Goal: Information Seeking & Learning: Learn about a topic

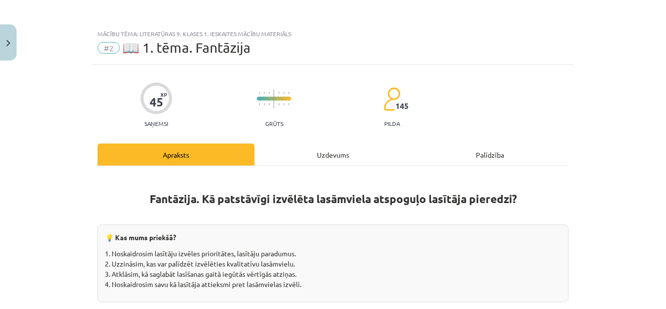
click at [335, 157] on div "Uzdevums" at bounding box center [332, 154] width 157 height 22
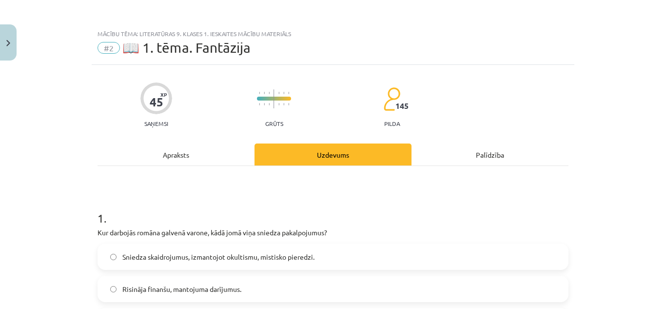
scroll to position [24, 0]
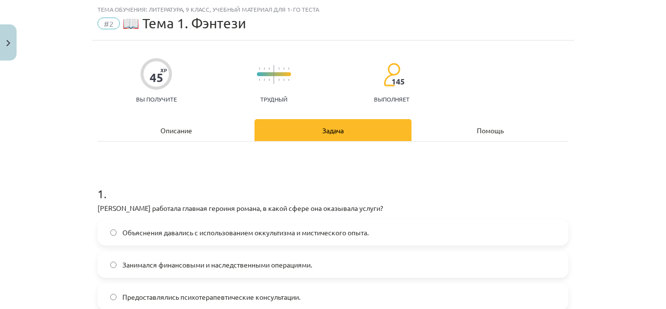
click at [448, 172] on h1 "1 ." at bounding box center [332, 185] width 471 height 30
click at [220, 135] on div "Описание" at bounding box center [175, 130] width 157 height 22
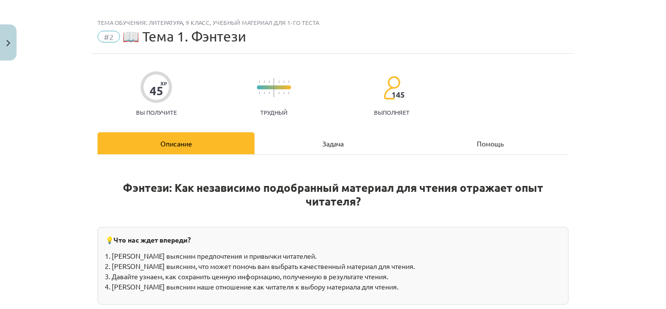
scroll to position [0, 0]
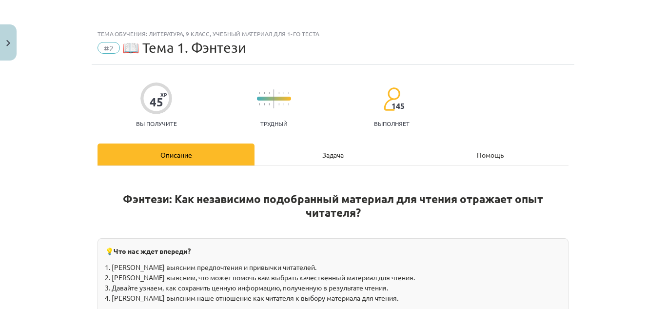
click at [333, 158] on font "Задача" at bounding box center [332, 154] width 21 height 9
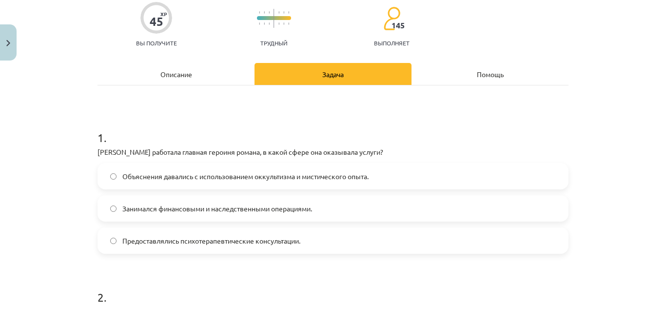
scroll to position [80, 0]
click at [331, 175] on font "Объяснения давались с использованием оккультизма и мистического опыта." at bounding box center [245, 176] width 246 height 9
click at [161, 67] on div "Описание" at bounding box center [175, 74] width 157 height 22
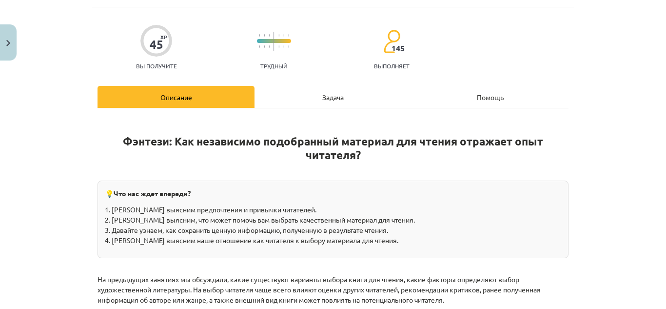
scroll to position [0, 0]
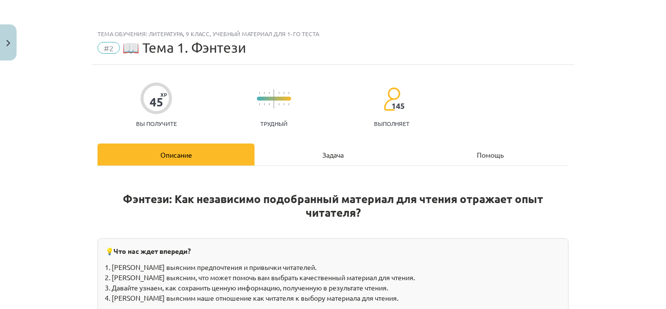
click at [290, 152] on div "Задача" at bounding box center [332, 154] width 157 height 22
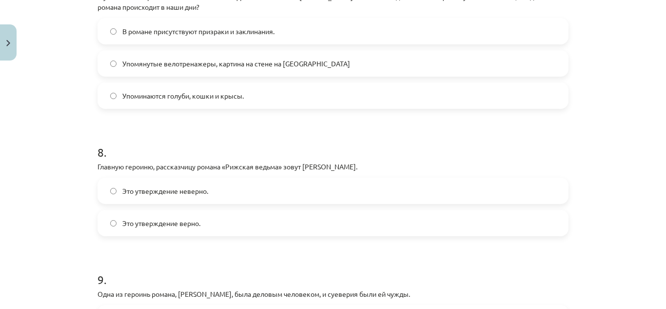
scroll to position [1159, 0]
click at [251, 191] on label "Это утверждение неверно." at bounding box center [332, 191] width 469 height 24
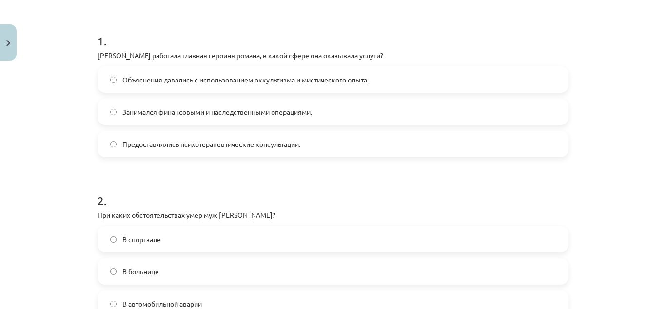
scroll to position [176, 0]
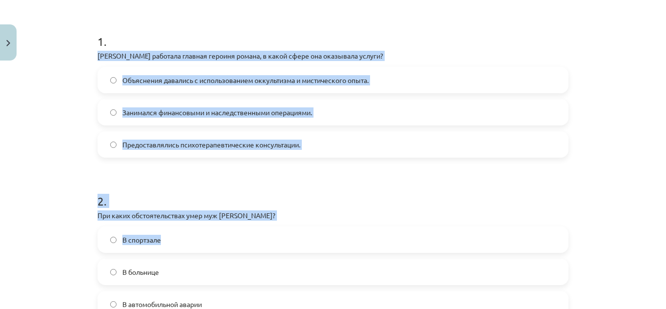
drag, startPoint x: 88, startPoint y: 52, endPoint x: 192, endPoint y: 236, distance: 211.9
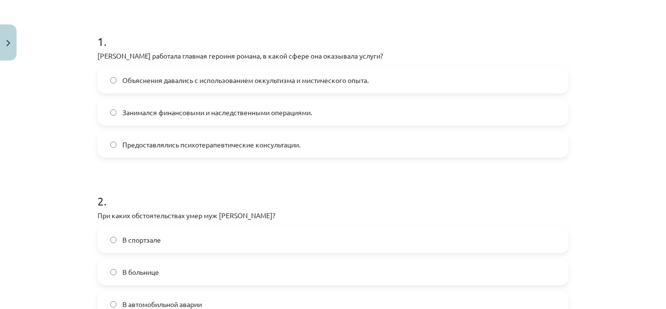
click at [83, 47] on div "Тема обучения: Литература, 9 класс, учебный материал для 1-го теста #2 📖 Тема 1…" at bounding box center [333, 154] width 666 height 309
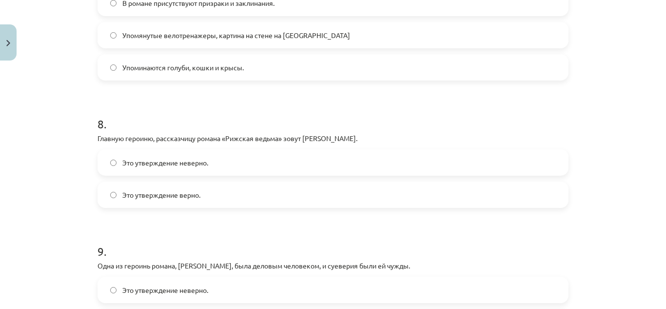
scroll to position [1327, 0]
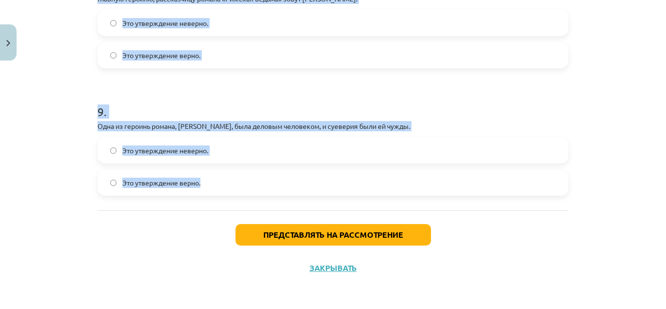
drag, startPoint x: 83, startPoint y: 47, endPoint x: 219, endPoint y: 189, distance: 196.1
click at [219, 189] on div "Тема обучения: Литература, 9 класс, учебный материал для 1-го теста #2 📖 Тема 1…" at bounding box center [333, 154] width 666 height 309
copy form "1 . Где работала главная героиня романа, в какой сфере она оказывала услуги? Об…"
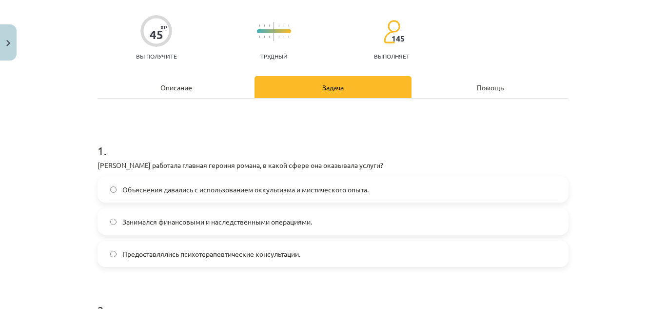
scroll to position [0, 0]
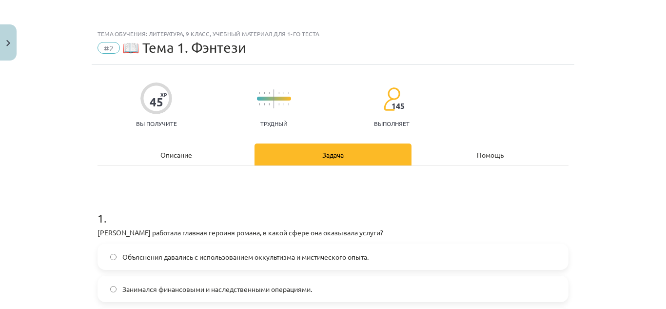
click at [182, 150] on font "Описание" at bounding box center [176, 154] width 32 height 9
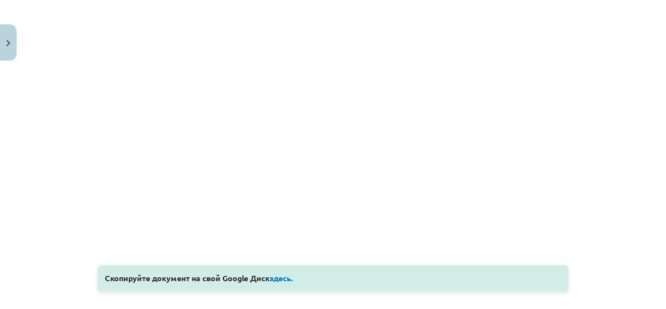
scroll to position [1046, 0]
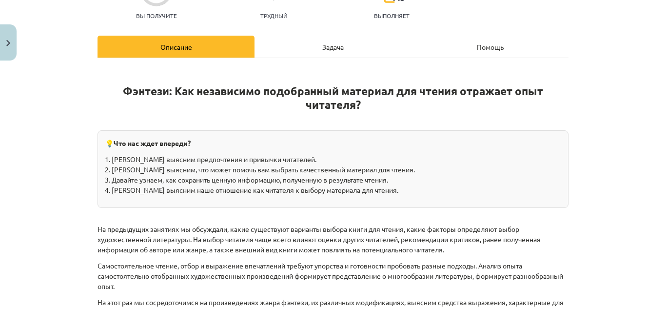
scroll to position [0, 0]
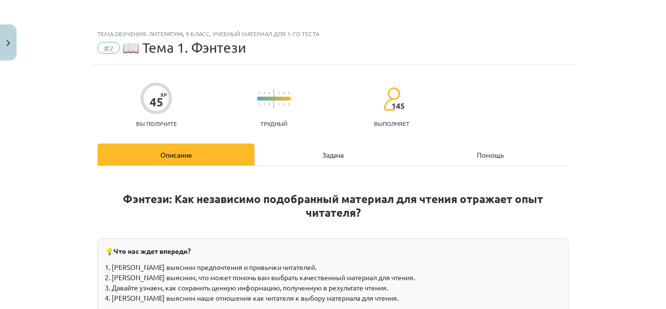
click at [328, 157] on font "Задача" at bounding box center [332, 154] width 21 height 9
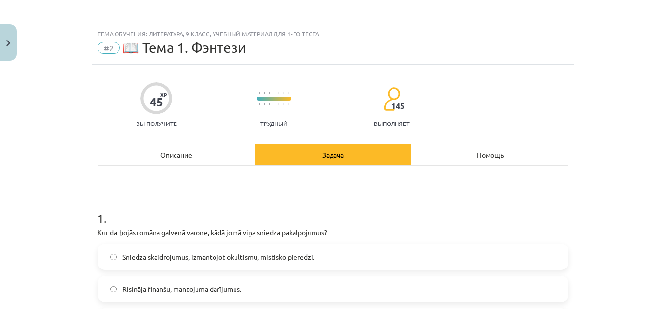
scroll to position [24, 0]
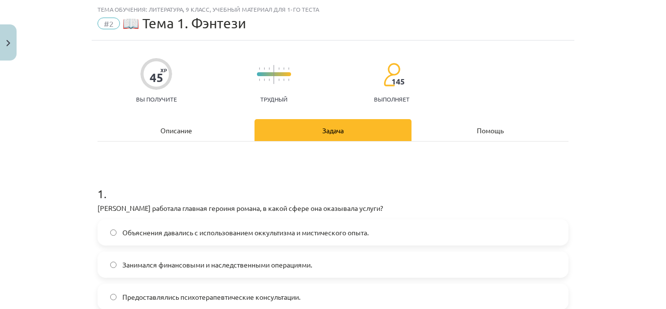
click at [356, 178] on h1 "1 ." at bounding box center [332, 185] width 471 height 30
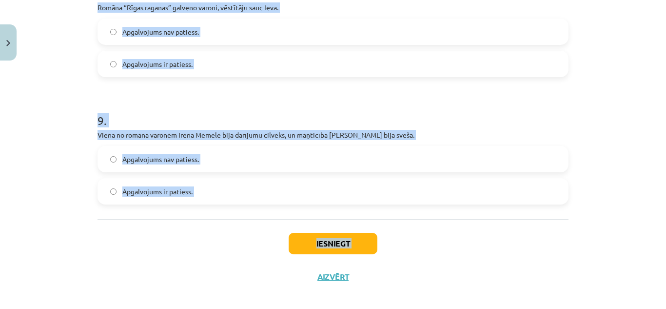
scroll to position [1327, 0]
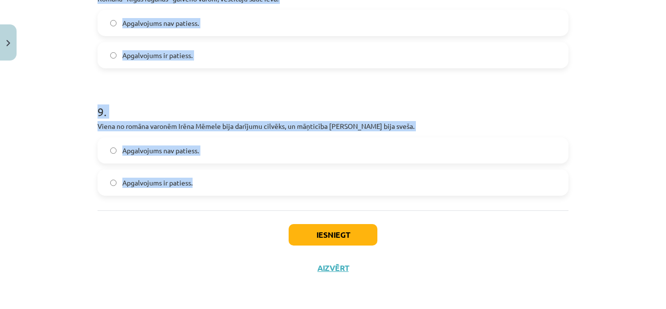
drag, startPoint x: 75, startPoint y: 18, endPoint x: 227, endPoint y: 181, distance: 223.5
click at [227, 181] on div "Mācību tēma: Literatūras 9. klases 1. ieskaites mācību materiāls #2 📖 1. tēma. …" at bounding box center [333, 154] width 666 height 309
copy form "1 . Kur darbojās romāna galvenā varone, kādā jomā viņa sniedza pakalpojumus? Sn…"
click at [84, 41] on div "Mācību tēma: Literatūras 9. klases 1. ieskaites mācību materiāls #2 📖 1. tēma. …" at bounding box center [333, 154] width 666 height 309
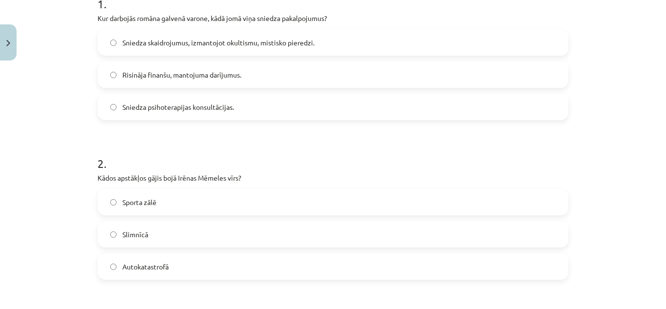
scroll to position [220, 0]
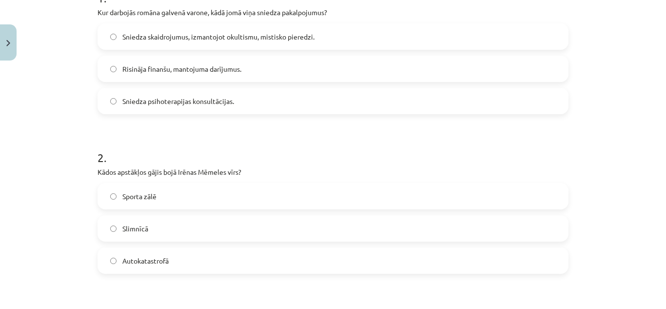
click at [174, 262] on label "Autokatastrofā" at bounding box center [332, 260] width 469 height 24
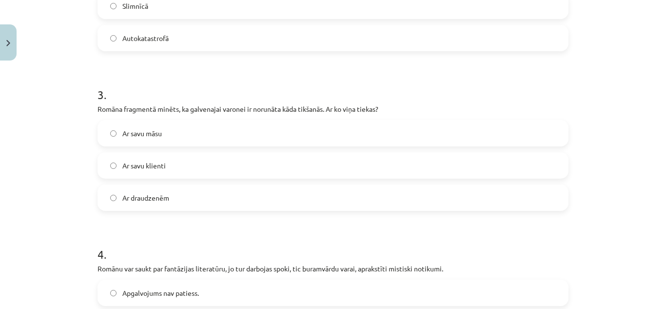
scroll to position [443, 0]
click at [181, 161] on label "Ar savu klienti" at bounding box center [332, 165] width 469 height 24
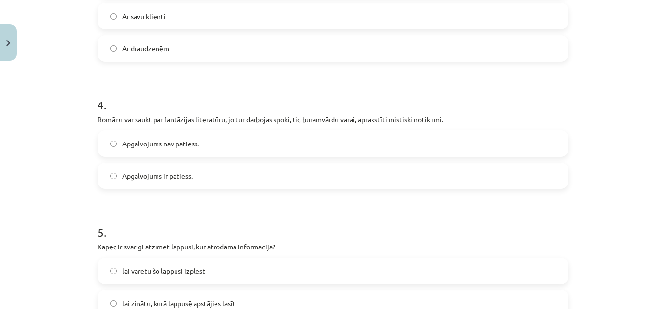
scroll to position [592, 0]
click at [180, 186] on label "Apgalvojums ir patiess." at bounding box center [332, 175] width 469 height 24
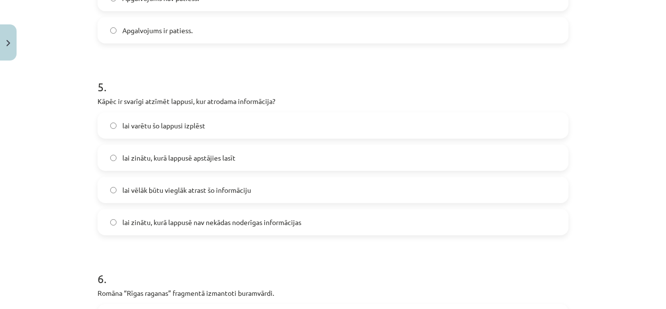
scroll to position [827, 0]
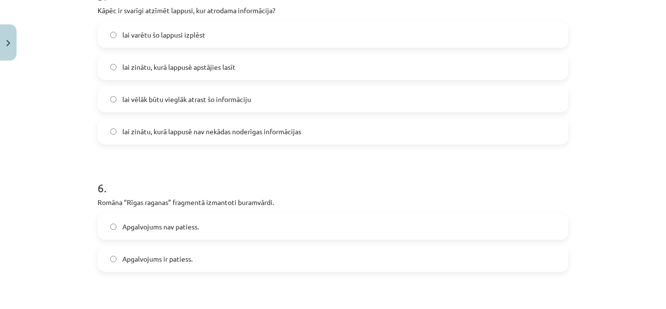
click at [199, 96] on span "lai vēlāk būtu vieglāk atrast šo informāciju" at bounding box center [186, 99] width 129 height 10
click at [187, 256] on span "Apgalvojums ir patiess." at bounding box center [157, 258] width 70 height 10
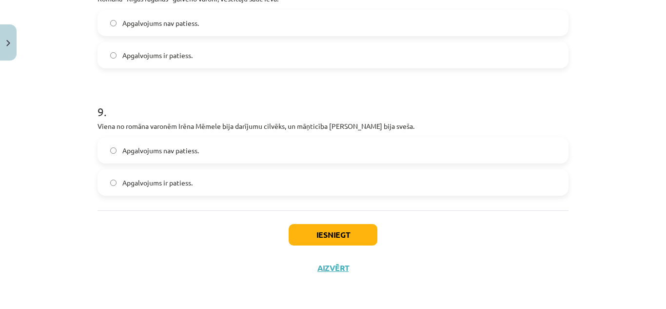
scroll to position [1327, 0]
click at [193, 157] on label "Apgalvojums nav patiess." at bounding box center [332, 150] width 469 height 24
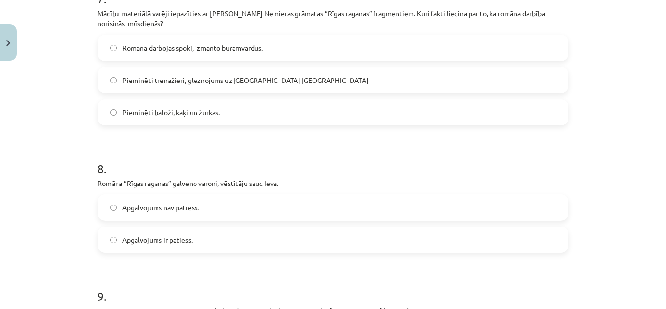
scroll to position [1081, 0]
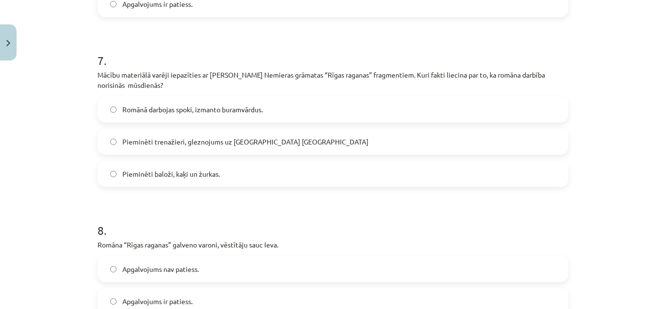
click at [155, 136] on span "Pieminēti trenažieri, gleznojums uz sienas Barona ielā" at bounding box center [245, 141] width 246 height 10
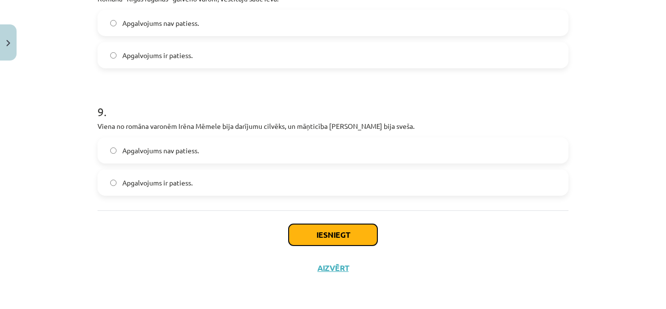
click at [342, 230] on button "Iesniegt" at bounding box center [333, 234] width 89 height 21
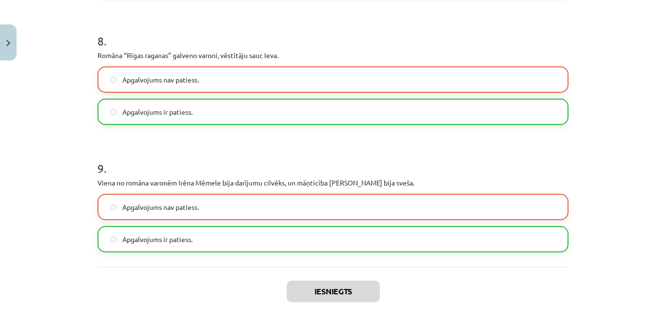
scroll to position [1272, 0]
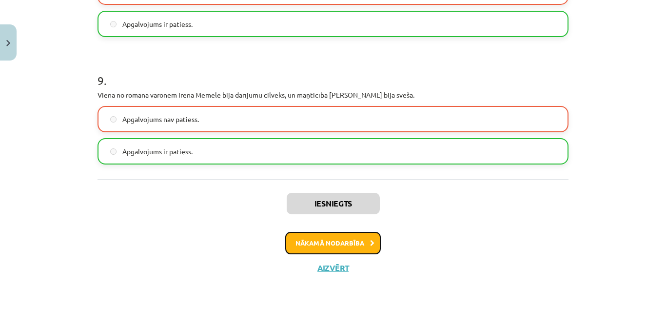
click at [341, 240] on button "Nākamā nodarbība" at bounding box center [333, 242] width 96 height 22
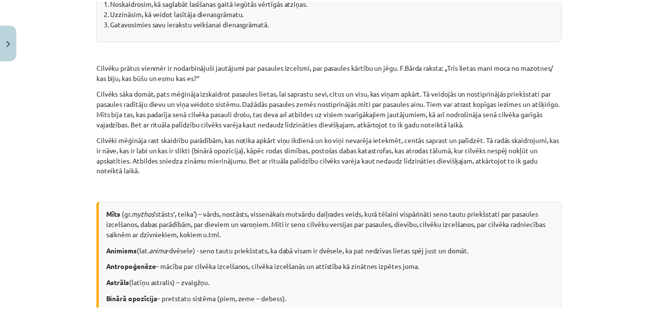
scroll to position [24, 0]
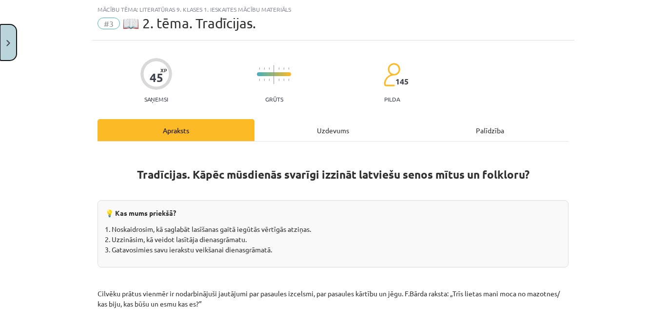
click at [10, 40] on button "Close" at bounding box center [8, 42] width 17 height 36
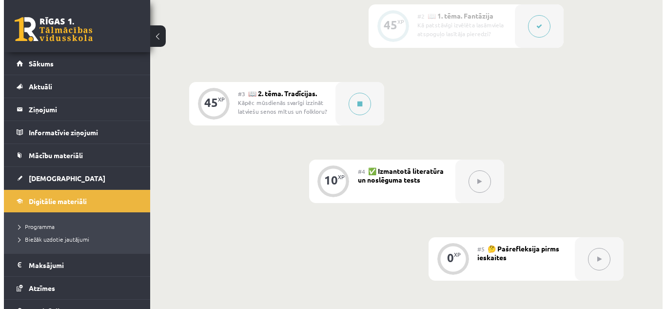
scroll to position [337, 0]
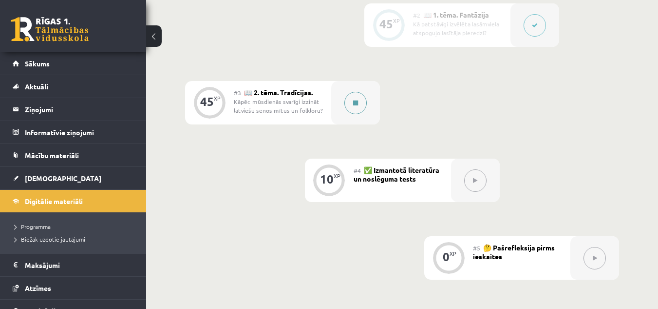
click at [364, 113] on div at bounding box center [355, 102] width 49 height 43
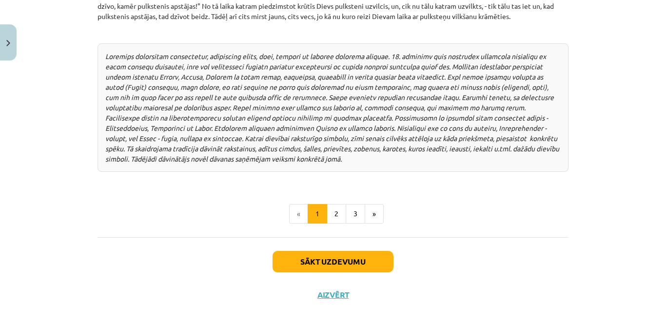
scroll to position [1360, 0]
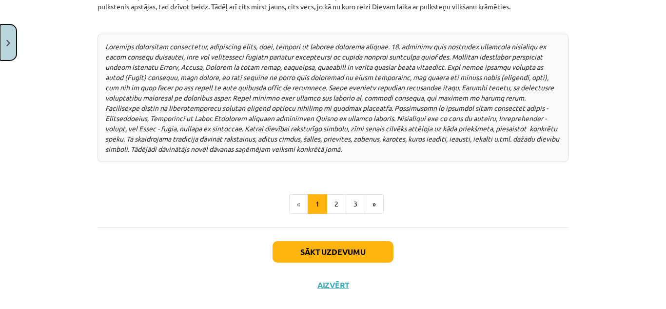
click at [11, 52] on button "Close" at bounding box center [8, 42] width 17 height 36
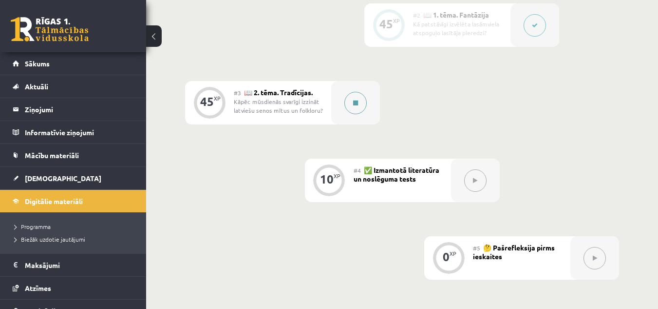
click at [360, 108] on button at bounding box center [356, 103] width 22 height 22
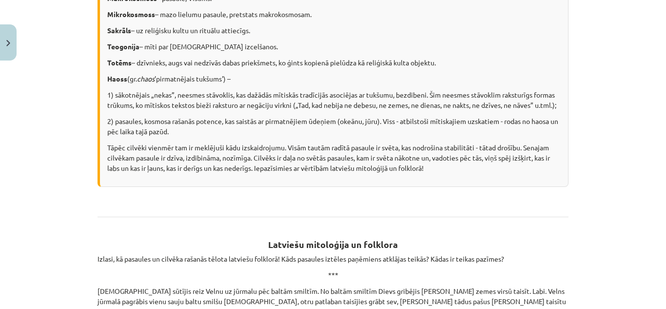
scroll to position [650, 0]
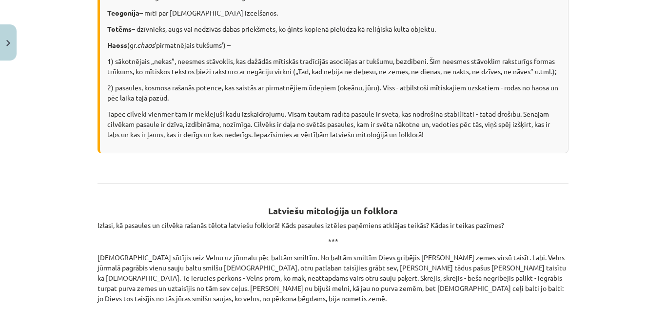
drag, startPoint x: 102, startPoint y: 33, endPoint x: 241, endPoint y: 43, distance: 139.2
copy div "Mīts (gr. mythos 'stāsts’, teika') – vārds, nostāsts, vissenākais mutvārdu daiļ…"
click at [86, 152] on div "Mācību tēma: Literatūras 9. klases 1. ieskaites mācību materiāls #3 📖 2. tēma. …" at bounding box center [333, 154] width 666 height 309
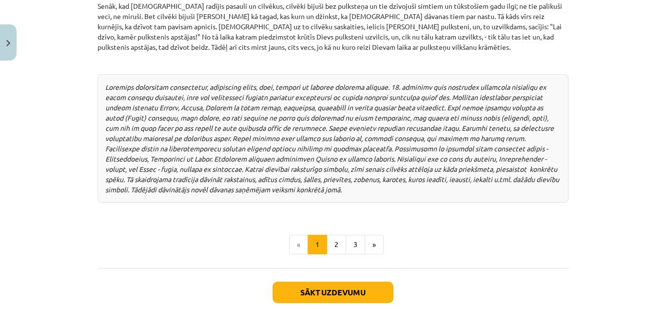
scroll to position [1365, 0]
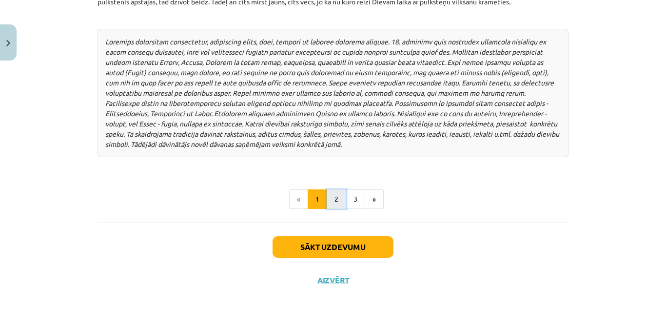
click at [327, 189] on button "2" at bounding box center [336, 198] width 19 height 19
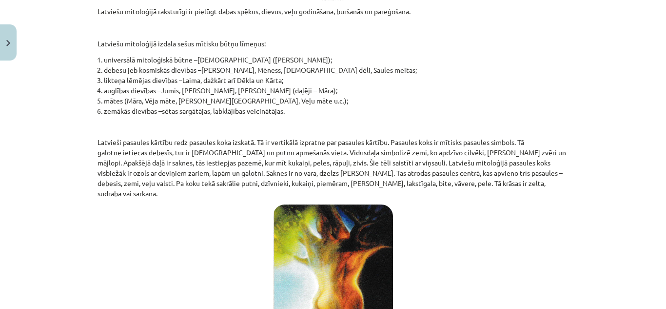
scroll to position [372, 0]
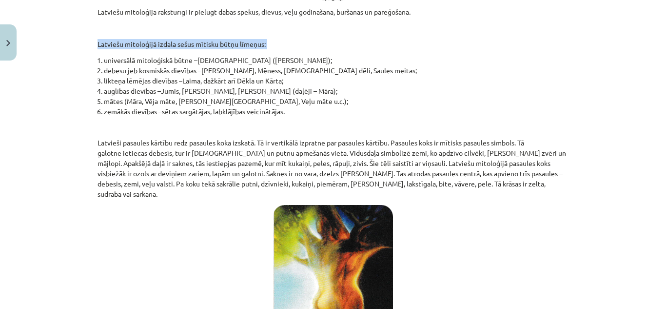
drag, startPoint x: 75, startPoint y: 50, endPoint x: 77, endPoint y: 39, distance: 10.9
click at [77, 39] on div "Mācību tēma: Literatūras 9. klases 1. ieskaites mācību materiāls #3 📖 2. tēma. …" at bounding box center [333, 154] width 666 height 309
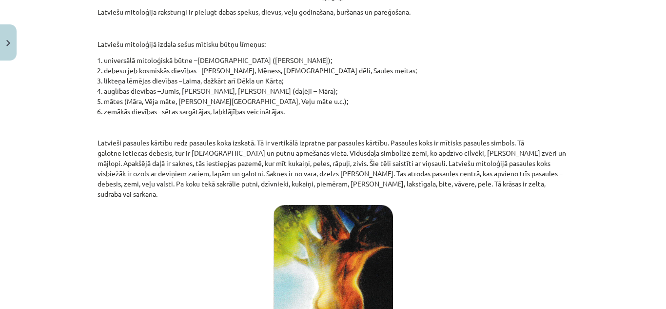
drag, startPoint x: 77, startPoint y: 39, endPoint x: 300, endPoint y: 112, distance: 234.7
click at [300, 112] on div "Mācību tēma: Literatūras 9. klases 1. ieskaites mācību materiāls #3 📖 2. tēma. …" at bounding box center [333, 154] width 666 height 309
copy div "Latviešu mitoloģijā izdala sešus mītisku būtņu līmeņus: universālā mitoloģiskā …"
click at [179, 170] on p "Latvieši pasaules kārtību redz pasaules koka izskatā. Tā ir vertikālā izpratne …" at bounding box center [332, 167] width 471 height 61
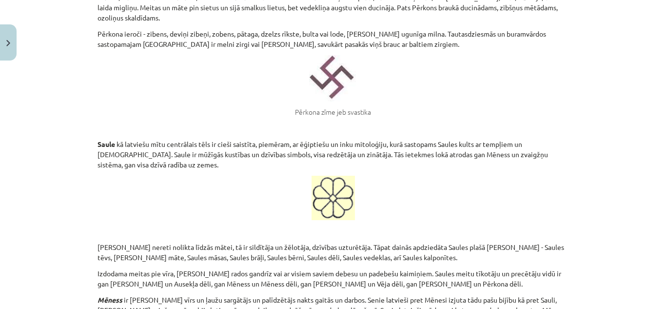
scroll to position [1242, 0]
click at [340, 56] on img at bounding box center [333, 79] width 48 height 46
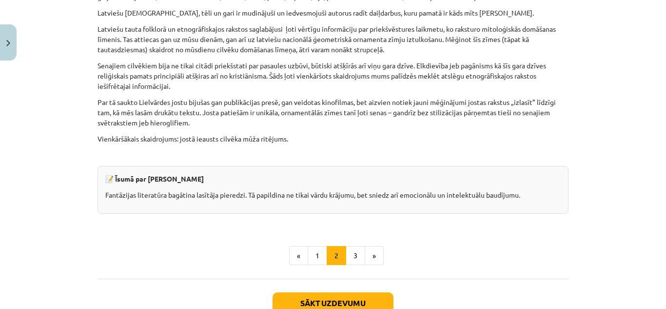
scroll to position [2475, 0]
click at [346, 245] on button "3" at bounding box center [355, 254] width 19 height 19
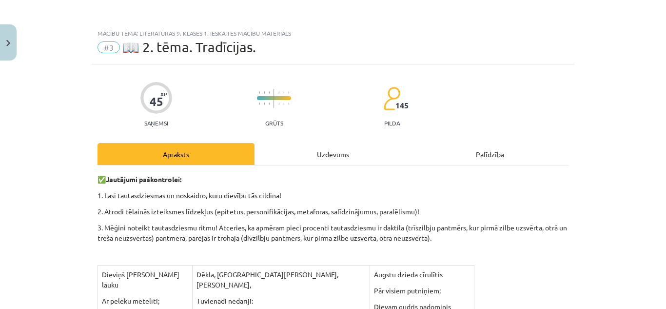
scroll to position [0, 0]
click at [6, 45] on button "Close" at bounding box center [8, 42] width 17 height 36
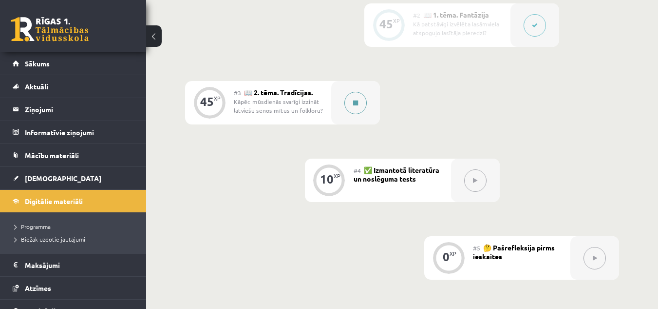
click at [355, 108] on button at bounding box center [356, 103] width 22 height 22
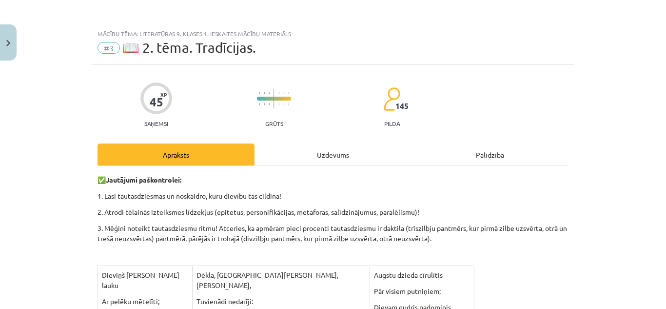
click at [328, 155] on div "Uzdevums" at bounding box center [332, 154] width 157 height 22
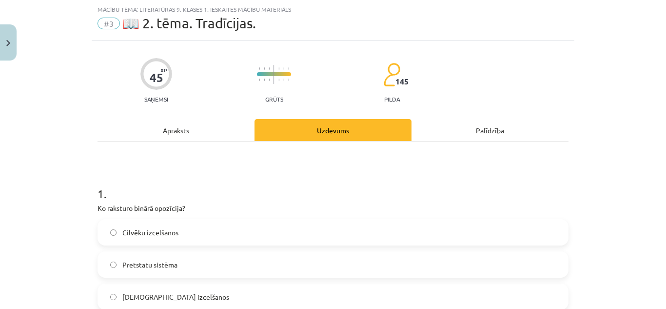
click at [198, 128] on div "Apraksts" at bounding box center [175, 130] width 157 height 22
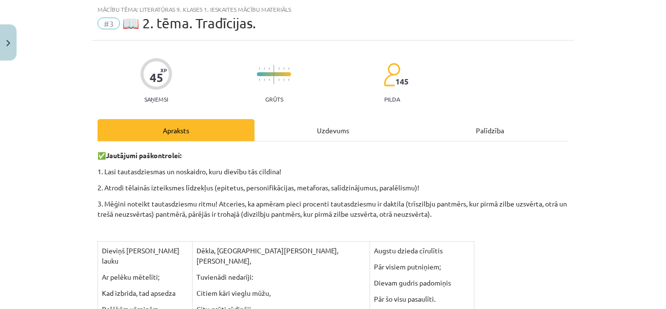
click at [301, 126] on div "Uzdevums" at bounding box center [332, 130] width 157 height 22
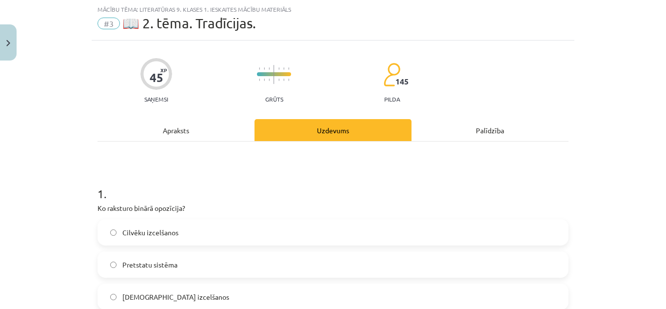
scroll to position [360, 0]
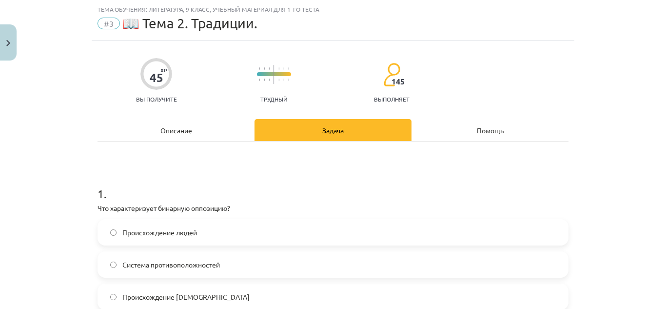
click at [185, 132] on font "Описание" at bounding box center [176, 130] width 32 height 9
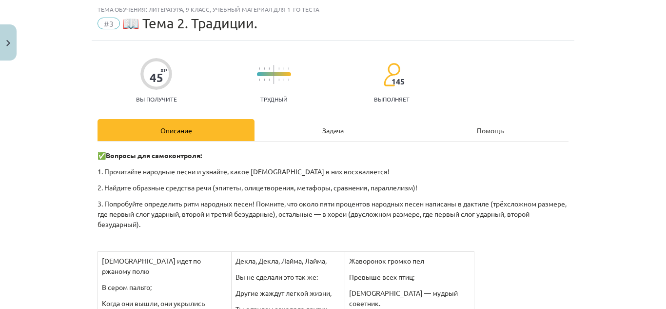
click at [289, 126] on div "Задача" at bounding box center [332, 130] width 157 height 22
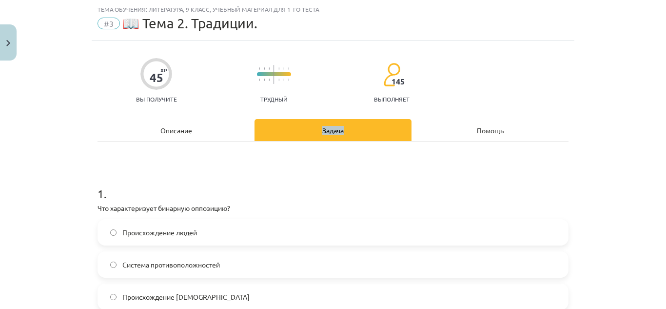
click at [289, 126] on div "Задача" at bounding box center [332, 130] width 157 height 22
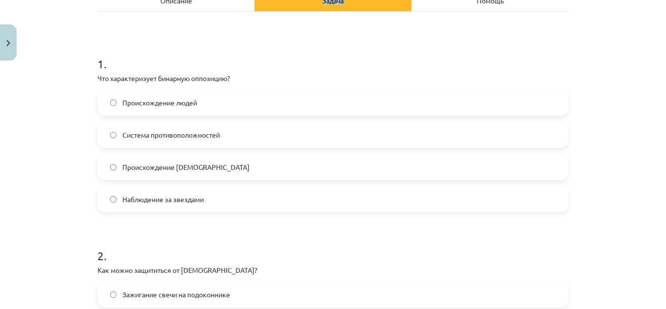
scroll to position [154, 0]
click at [286, 66] on h1 "1 ." at bounding box center [332, 54] width 471 height 30
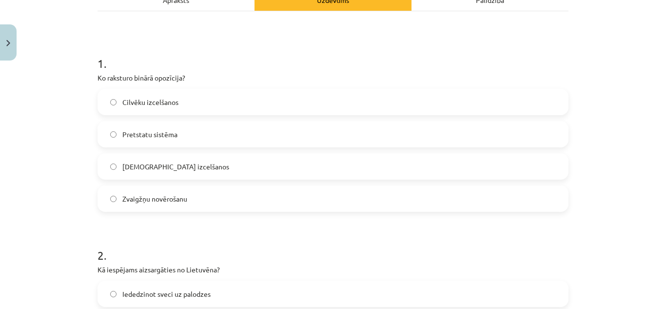
scroll to position [337, 0]
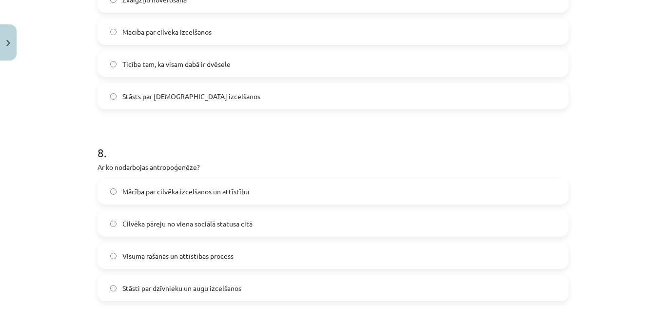
scroll to position [1470, 0]
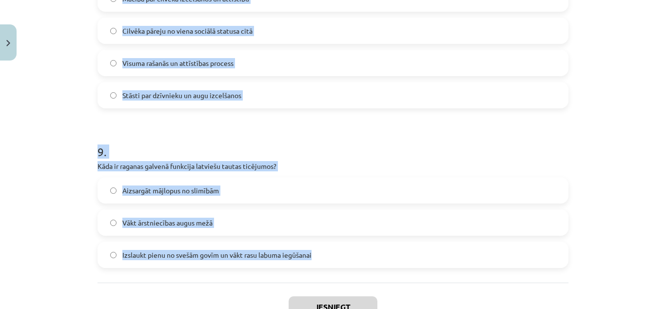
drag, startPoint x: 79, startPoint y: 70, endPoint x: 330, endPoint y: 249, distance: 308.6
click at [330, 249] on div "Mācību tēma: Literatūras 9. klases 1. ieskaites mācību materiāls #3 📖 2. tēma. …" at bounding box center [333, 154] width 666 height 309
copy form "Ko raksturo binārā opozīcija? Cilvēku izcelšanos Pretstatu sistēma Dievu izcelš…"
click at [180, 131] on h1 "9 ." at bounding box center [332, 143] width 471 height 30
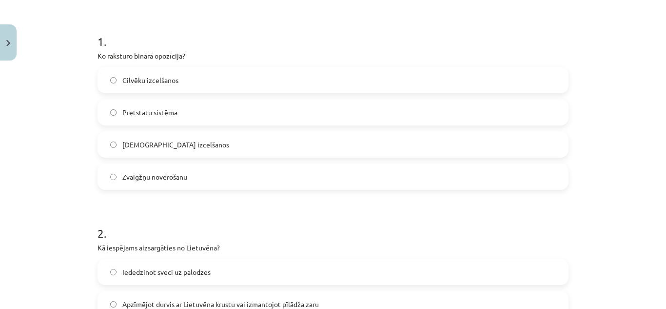
scroll to position [176, 0]
click at [187, 113] on label "Pretstatu sistēma" at bounding box center [332, 112] width 469 height 24
click at [156, 298] on label "Apzīmējot durvis ar Lietuvēna krustu vai izmantojot pīlādža zaru" at bounding box center [332, 304] width 469 height 24
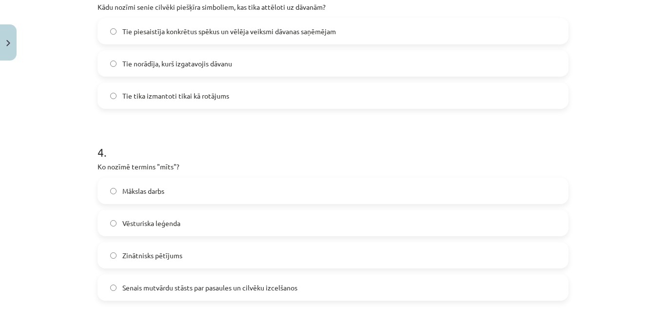
scroll to position [575, 0]
click at [219, 27] on label "Tie piesaistīja konkrētus spēkus un vēlēja veiksmi dāvanas saņēmējam" at bounding box center [332, 32] width 469 height 24
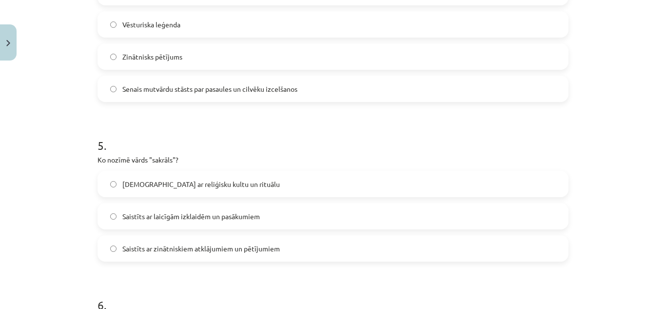
scroll to position [775, 0]
click at [183, 182] on span "Saistīts ar reliģisku kultu un rituālu" at bounding box center [200, 183] width 157 height 10
click at [198, 83] on span "Senais mutvārdu stāsts par pasaules un cilvēku izcelšanos" at bounding box center [209, 88] width 175 height 10
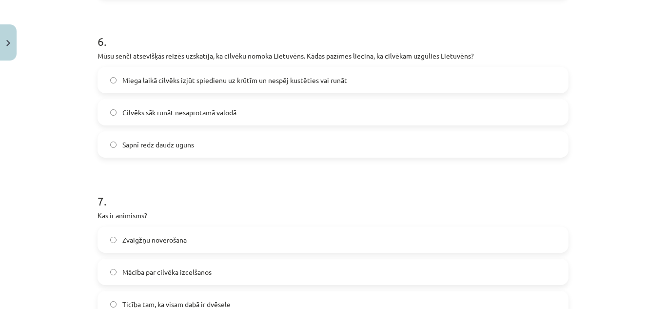
scroll to position [1041, 0]
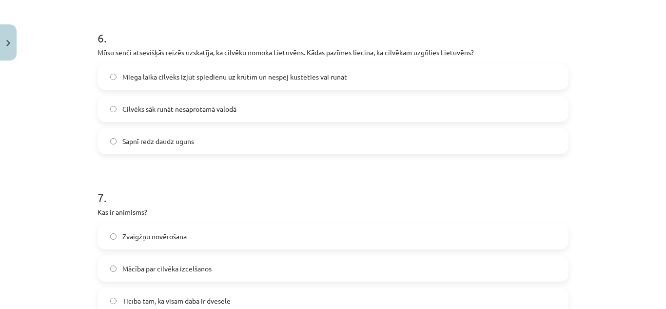
click at [220, 79] on span "Miega laikā cilvēks izjūt spiedienu uz krūtīm un nespēj kustēties vai runāt" at bounding box center [234, 77] width 225 height 10
click at [149, 296] on span "Ticība tam, ka visam dabā ir dvēsele" at bounding box center [176, 300] width 108 height 10
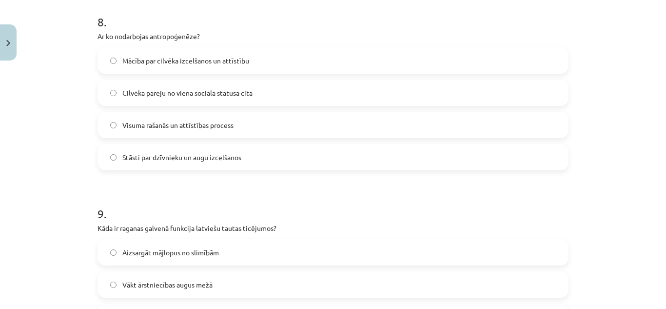
scroll to position [1408, 0]
click at [196, 59] on span "Mācība par cilvēka izcelšanos un attīstību" at bounding box center [185, 60] width 127 height 10
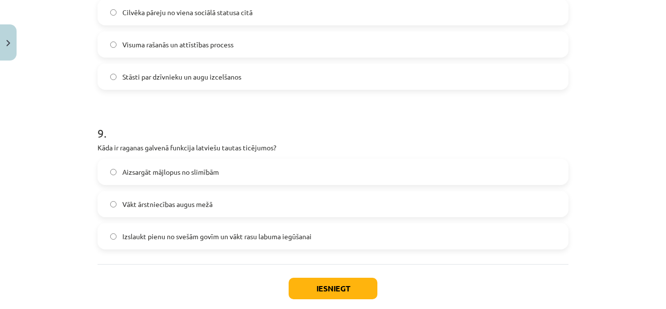
scroll to position [1489, 0]
click at [202, 243] on label "Izslaukt pienu no svešām govīm un vākt rasu labuma iegūšanai" at bounding box center [332, 235] width 469 height 24
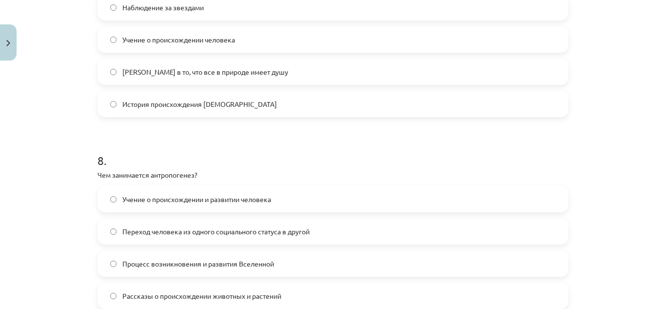
scroll to position [360, 0]
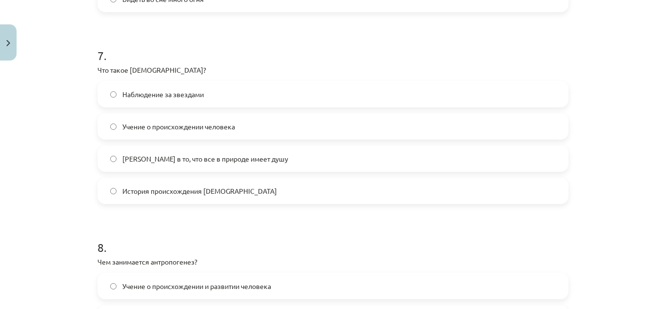
scroll to position [1183, 0]
click at [107, 262] on div "Тема обучения: Литература, 9 класс, учебный материал для 1-го теста #3 📖 Тема 2…" at bounding box center [333, 154] width 666 height 309
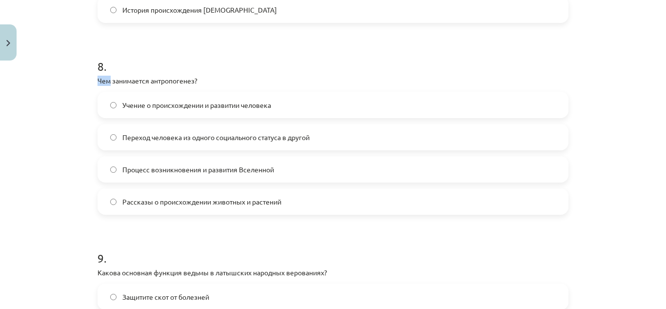
scroll to position [1346, 0]
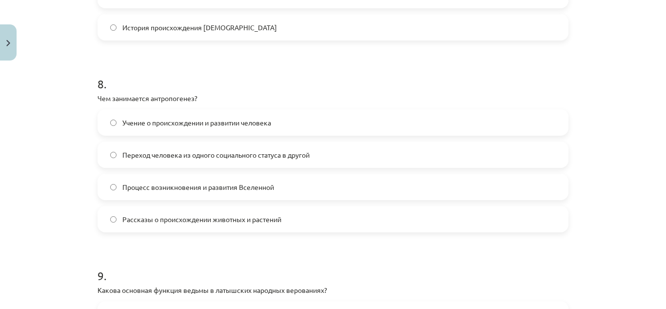
click at [50, 161] on div "Тема обучения: Литература, 9 класс, учебный материал для 1-го теста #3 📖 Тема 2…" at bounding box center [333, 154] width 666 height 309
drag, startPoint x: 84, startPoint y: 88, endPoint x: 84, endPoint y: 97, distance: 9.3
click at [84, 97] on div "Тема обучения: Литература, 9 класс, учебный материал для 1-го теста #3 📖 Тема 2…" at bounding box center [333, 154] width 666 height 309
drag, startPoint x: 90, startPoint y: 94, endPoint x: 196, endPoint y: 96, distance: 106.3
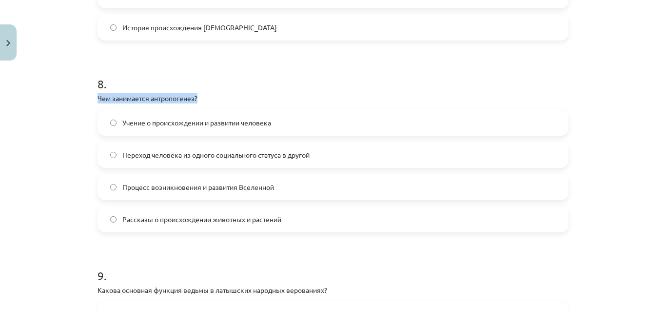
copy font "Чем занимается антропогенез?"
click at [245, 78] on h1 "8 ." at bounding box center [332, 75] width 471 height 30
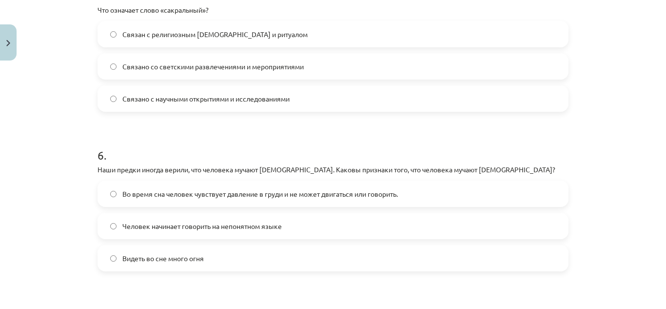
scroll to position [360, 0]
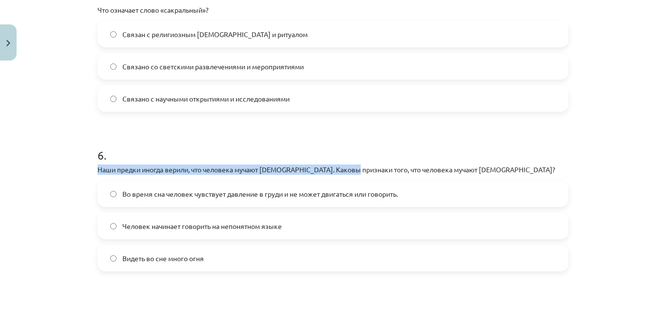
drag, startPoint x: 76, startPoint y: 165, endPoint x: 366, endPoint y: 166, distance: 289.5
click at [366, 166] on div "Тема обучения: Литература, 9 класс, учебный материал для 1-го теста #3 📖 Тема 2…" at bounding box center [333, 154] width 666 height 309
click at [86, 171] on div "Тема обучения: Литература, 9 класс, учебный материал для 1-го теста #3 📖 Тема 2…" at bounding box center [333, 154] width 666 height 309
drag, startPoint x: 86, startPoint y: 171, endPoint x: 349, endPoint y: 167, distance: 262.7
click at [349, 167] on div "Тема обучения: Литература, 9 класс, учебный материал для 1-го теста #3 📖 Тема 2…" at bounding box center [333, 154] width 666 height 309
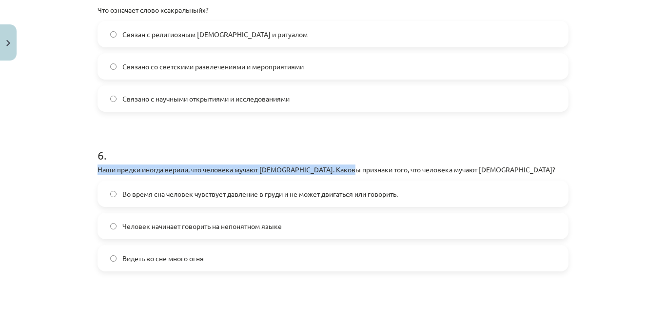
click at [87, 167] on div "Тема обучения: Литература, 9 класс, учебный материал для 1-го теста #3 📖 Тема 2…" at bounding box center [333, 154] width 666 height 309
drag, startPoint x: 87, startPoint y: 167, endPoint x: 487, endPoint y: 170, distance: 400.1
click at [487, 170] on div "Тема обучения: Литература, 9 класс, учебный материал для 1-го теста #3 📖 Тема 2…" at bounding box center [333, 154] width 666 height 309
copy font "Наши предки иногда верили, что человека мучают литовцы. Каковы признаки того, ч…"
click at [487, 170] on p "Наши предки иногда верили, что человека мучают литовцы. Каковы признаки того, ч…" at bounding box center [332, 169] width 471 height 10
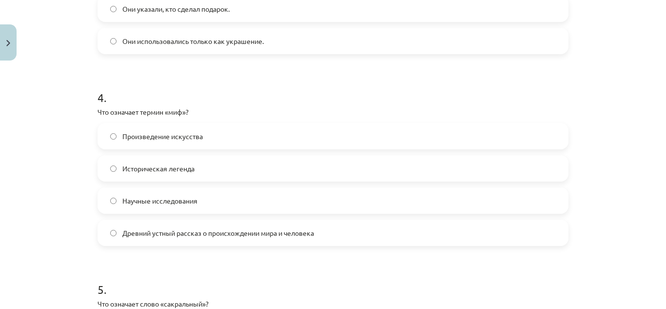
scroll to position [630, 0]
drag, startPoint x: 91, startPoint y: 110, endPoint x: 190, endPoint y: 109, distance: 98.4
click at [190, 109] on div "45 XP Вы получите Трудный 145 выполняет Описание Задача Помощь 1 . Что характер…" at bounding box center [333, 315] width 482 height 1761
copy font "Что означает термин «миф»?"
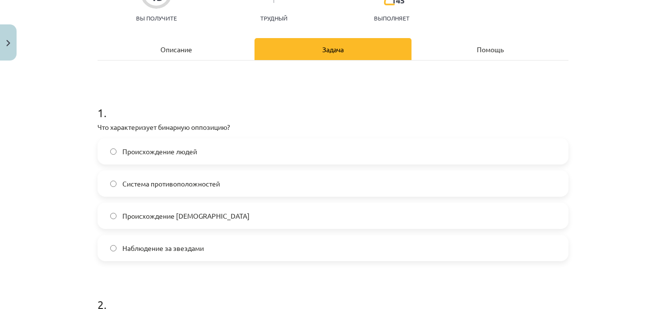
scroll to position [105, 0]
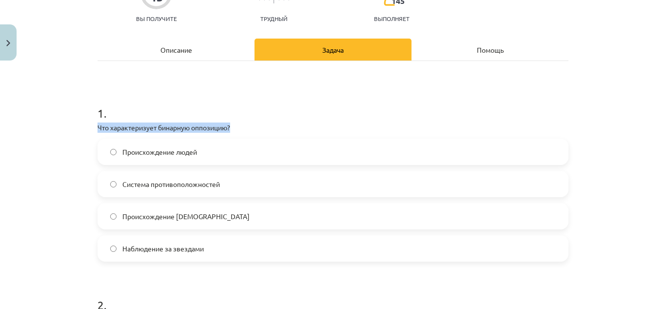
drag, startPoint x: 85, startPoint y: 120, endPoint x: 235, endPoint y: 123, distance: 149.7
click at [235, 123] on div "Тема обучения: Литература, 9 класс, учебный материал для 1-го теста #3 📖 Тема 2…" at bounding box center [333, 154] width 666 height 309
copy font "Что характеризует бинарную оппозицию?"
click at [289, 128] on p "Что характеризует бинарную оппозицию?" at bounding box center [332, 127] width 471 height 10
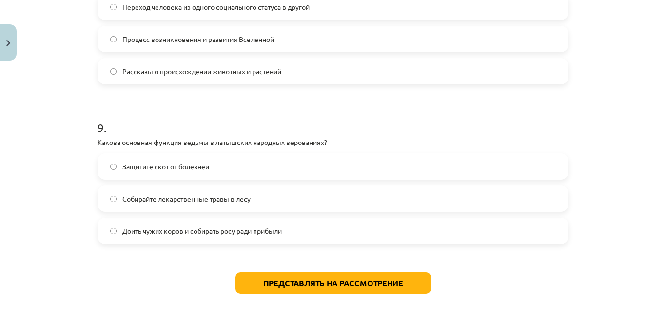
scroll to position [1542, 0]
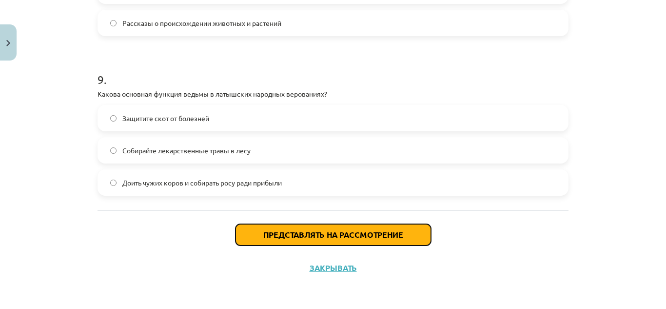
click at [300, 236] on font "Представлять на рассмотрение" at bounding box center [333, 234] width 140 height 10
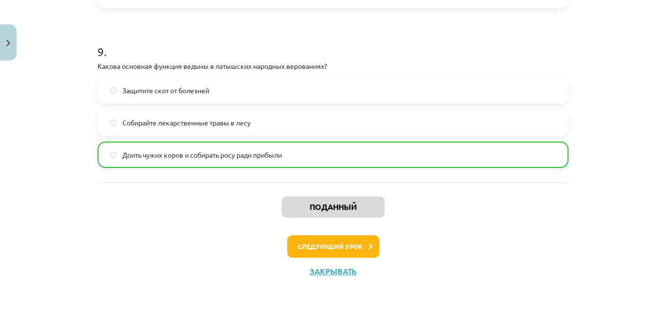
scroll to position [1573, 0]
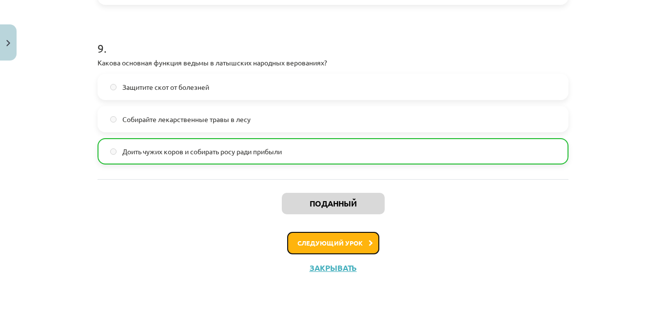
click at [354, 243] on font "Следующий урок" at bounding box center [329, 242] width 65 height 8
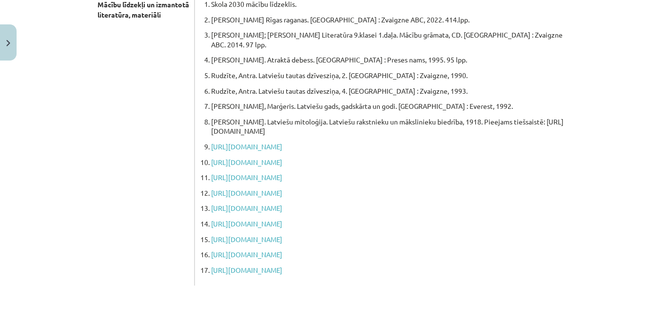
scroll to position [24, 0]
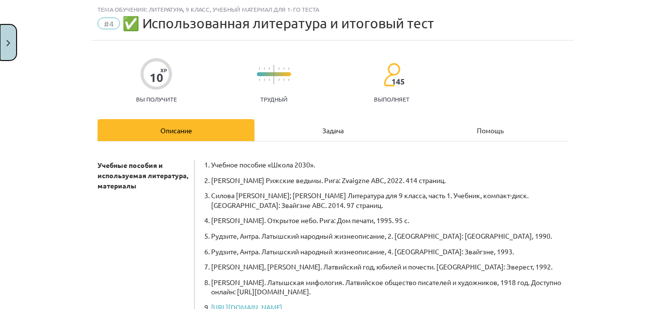
click at [5, 47] on button "Закрывать" at bounding box center [8, 42] width 17 height 36
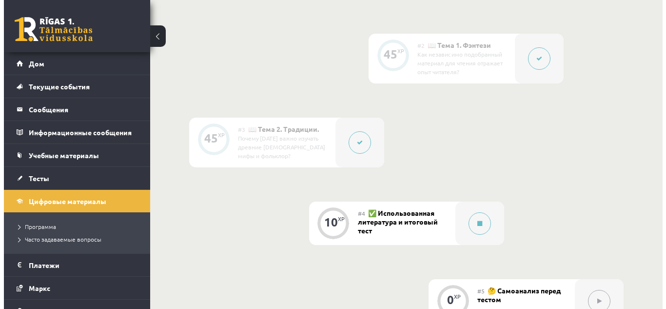
scroll to position [514, 0]
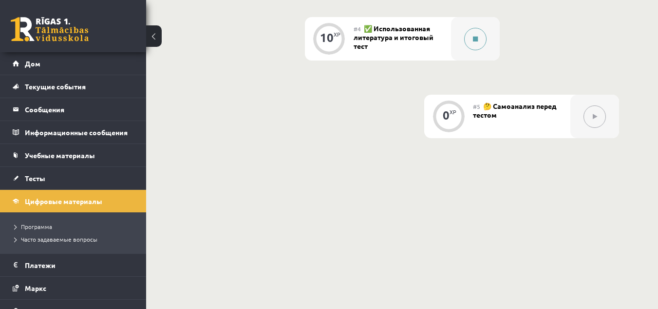
click at [482, 38] on button at bounding box center [475, 39] width 22 height 22
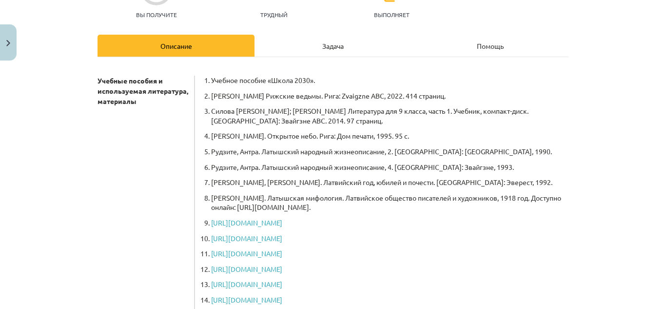
scroll to position [0, 0]
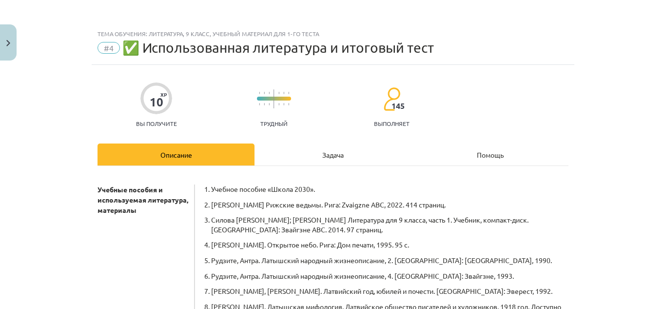
click at [332, 154] on font "Задача" at bounding box center [332, 154] width 21 height 9
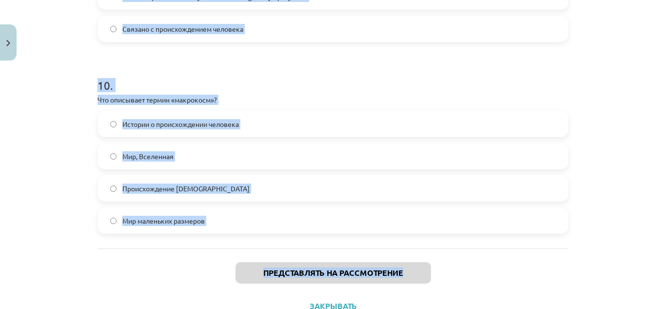
scroll to position [1894, 0]
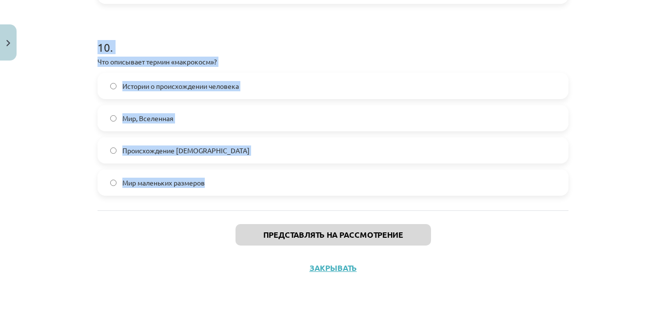
drag, startPoint x: 69, startPoint y: 33, endPoint x: 272, endPoint y: 183, distance: 252.3
click at [272, 183] on div "Тема обучения: Литература, 9 класс, учебный материал для 1-го теста #4 ✅ Исполь…" at bounding box center [333, 154] width 666 height 309
copy form "1 . Что символизирует «хаос» в мифологии? Изначальное «ничто», потенциал возник…"
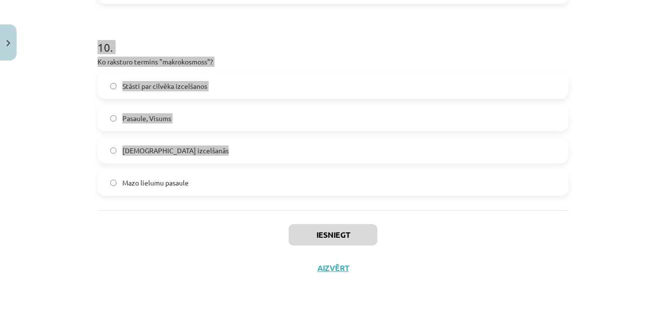
scroll to position [478, 0]
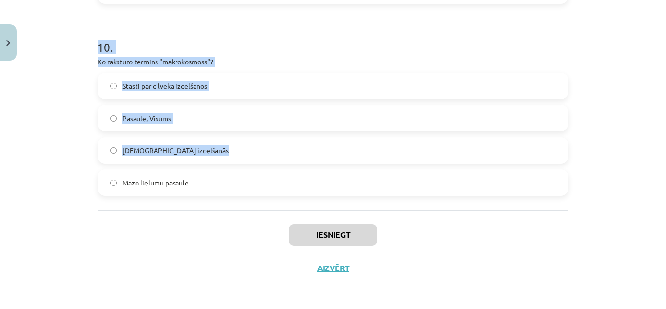
click at [212, 180] on label "Mazo lielumu pasaule" at bounding box center [332, 182] width 469 height 24
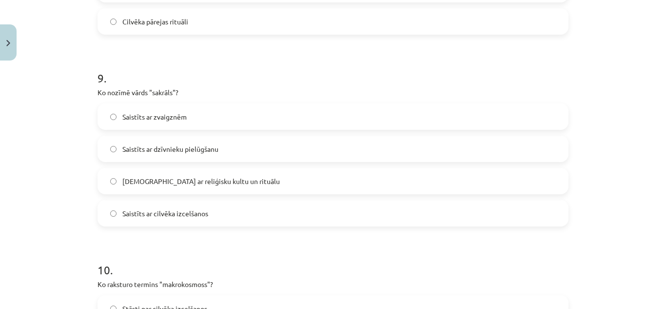
scroll to position [1894, 0]
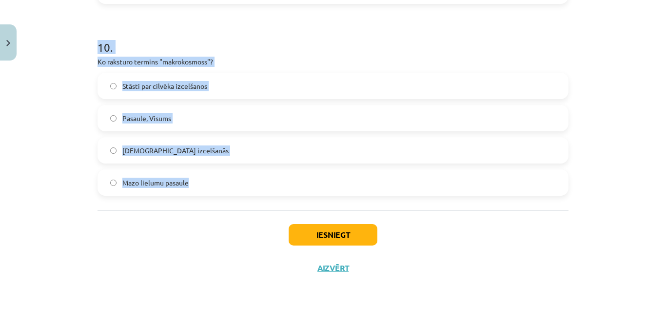
drag, startPoint x: 78, startPoint y: 216, endPoint x: 215, endPoint y: 188, distance: 139.8
click at [215, 188] on div "Mācību tēma: Literatūras 9. klases 1. ieskaites mācību materiāls #4 ✅ Izmantotā…" at bounding box center [333, 154] width 666 height 309
click at [213, 45] on h1 "10 ." at bounding box center [332, 38] width 471 height 30
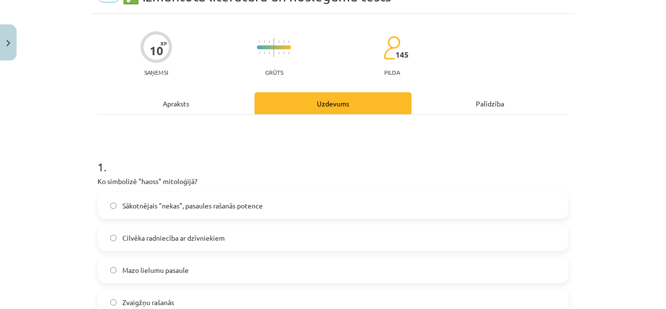
scroll to position [52, 0]
click at [139, 195] on label "Sākotnējais "nekas", pasaules rašanās potence" at bounding box center [332, 205] width 469 height 24
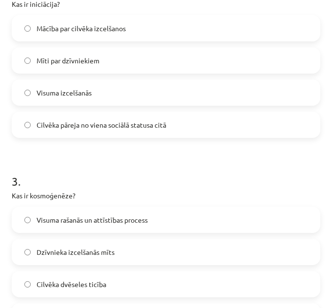
scroll to position [417, 0]
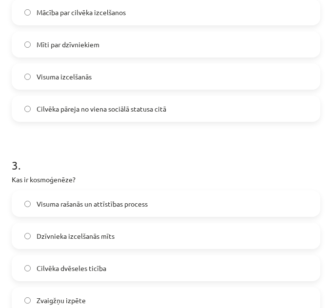
click at [90, 115] on label "Cilvēka pāreja no viena sociālā statusa citā" at bounding box center [166, 108] width 307 height 24
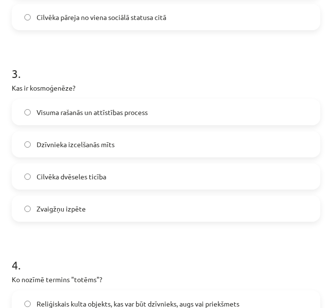
scroll to position [515, 0]
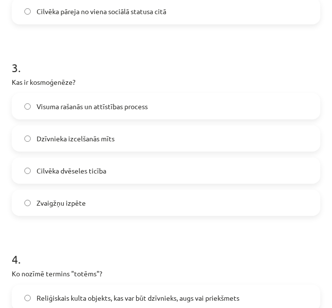
click at [90, 115] on label "Visuma rašanās un attīstības process" at bounding box center [166, 106] width 307 height 24
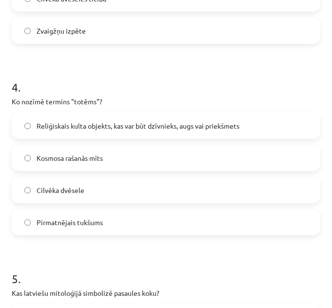
scroll to position [710, 0]
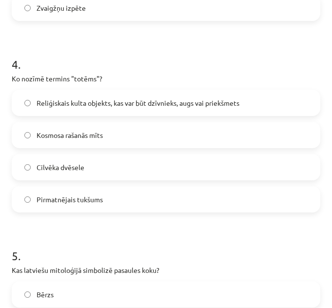
click at [96, 103] on span "Reliģiskais kulta objekts, kas var būt dzīvnieks, augs vai priekšmets" at bounding box center [138, 103] width 203 height 10
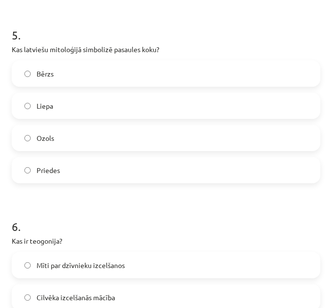
scroll to position [953, 0]
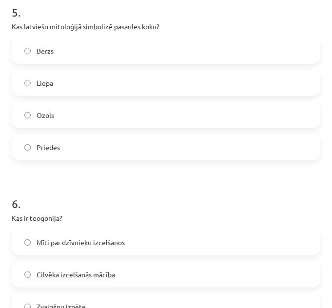
click at [88, 117] on label "Ozols" at bounding box center [166, 115] width 307 height 24
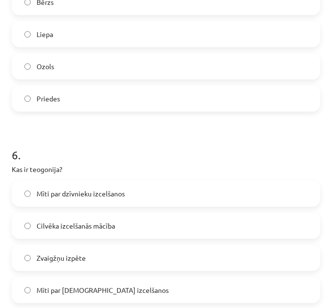
scroll to position [1051, 0]
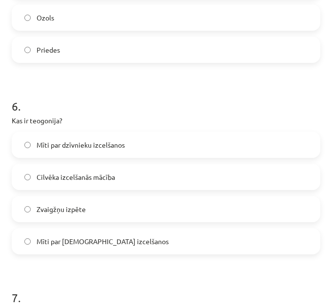
click at [79, 145] on span "Mīti par dzīvnieku izcelšanos" at bounding box center [81, 145] width 88 height 10
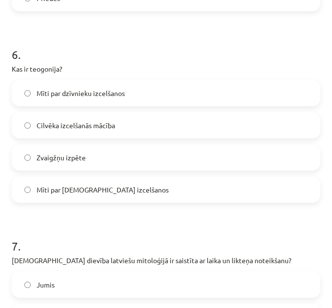
scroll to position [1100, 0]
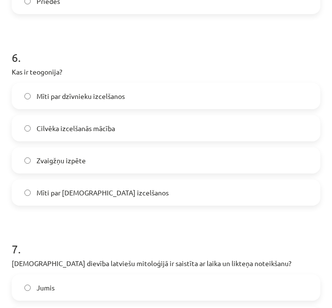
click at [68, 191] on span "Mīti par dievu izcelšanos" at bounding box center [103, 193] width 132 height 10
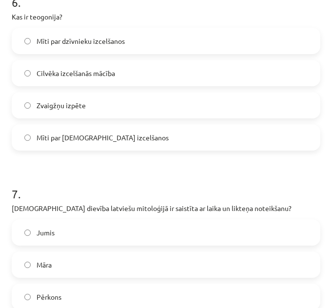
scroll to position [1197, 0]
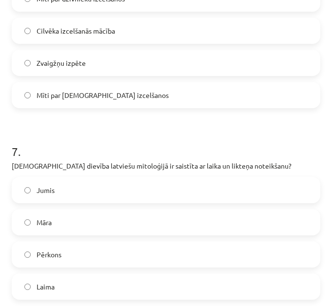
click at [63, 286] on label "Laima" at bounding box center [166, 286] width 307 height 24
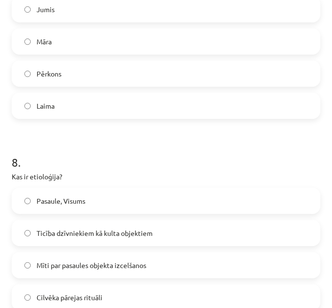
scroll to position [1392, 0]
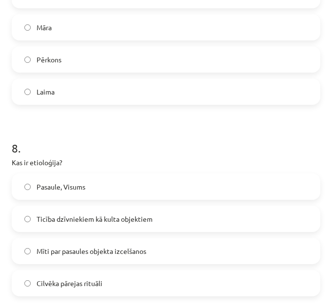
click at [82, 251] on span "Mīti par pasaules objekta izcelšanos" at bounding box center [92, 251] width 110 height 10
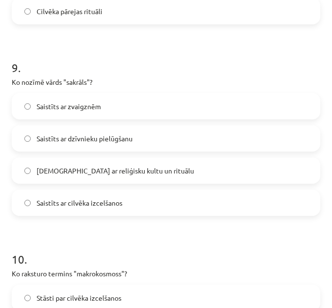
scroll to position [1684, 0]
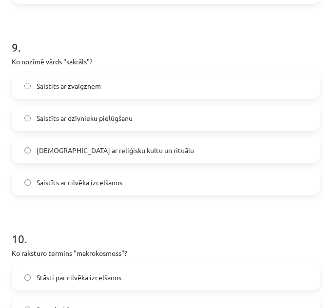
click at [125, 151] on span "Saistīts ar reliģisku kultu un rituālu" at bounding box center [115, 150] width 157 height 10
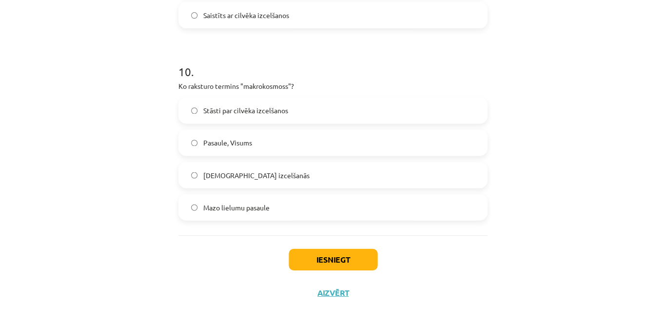
scroll to position [1858, 0]
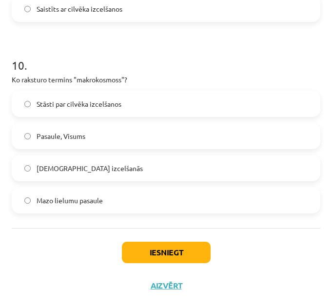
click at [78, 134] on span "Pasaule, Visums" at bounding box center [61, 136] width 49 height 10
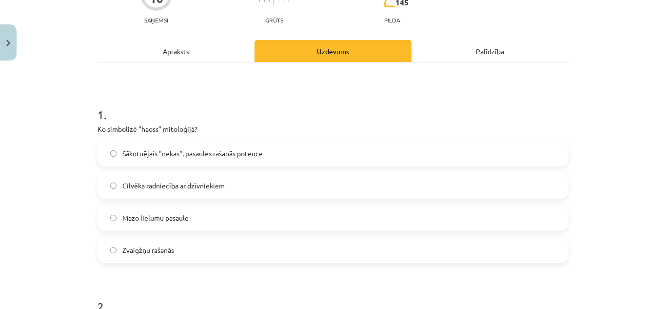
scroll to position [514, 0]
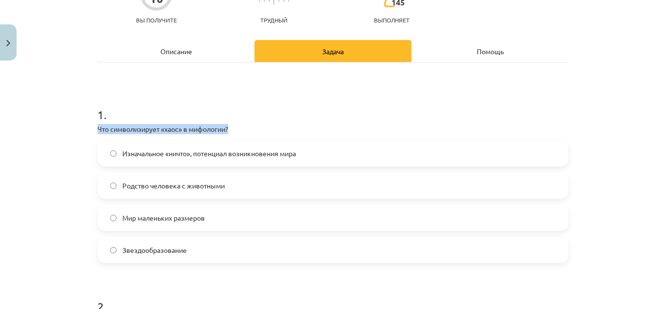
drag, startPoint x: 89, startPoint y: 124, endPoint x: 235, endPoint y: 121, distance: 145.8
click at [73, 207] on div "Тема обучения: Литература, 9 класс, учебный материал для 1-го теста #4 ✅ Исполь…" at bounding box center [333, 154] width 666 height 309
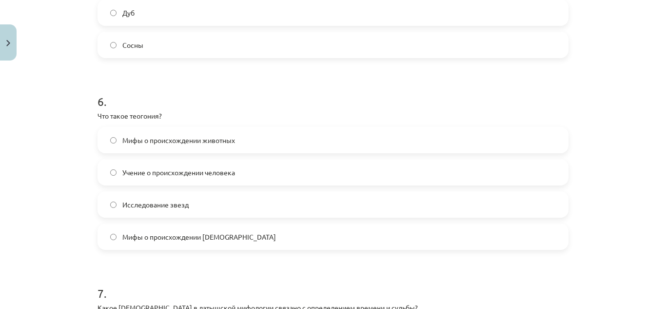
scroll to position [1078, 0]
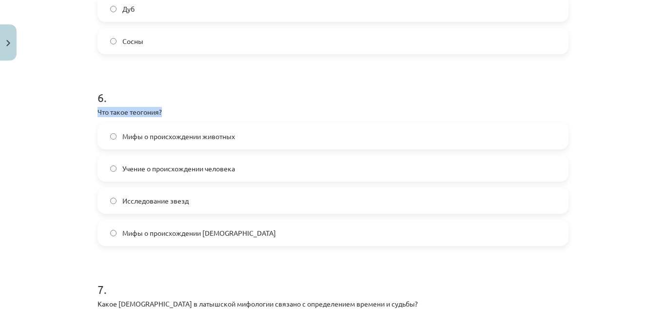
drag, startPoint x: 91, startPoint y: 104, endPoint x: 166, endPoint y: 113, distance: 76.0
click at [166, 113] on div "10 XP Вы получите Трудный 145 выполняет Описание Задача Помощь 1 . Что символиз…" at bounding box center [333, 44] width 482 height 2114
click at [71, 202] on div "Тема обучения: Литература, 9 класс, учебный материал для 1-го теста #4 ✅ Исполь…" at bounding box center [333, 154] width 666 height 309
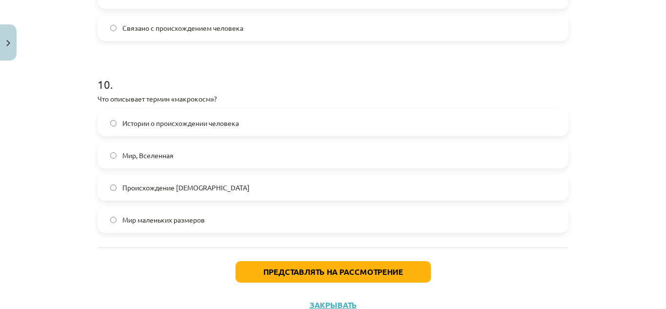
scroll to position [1858, 0]
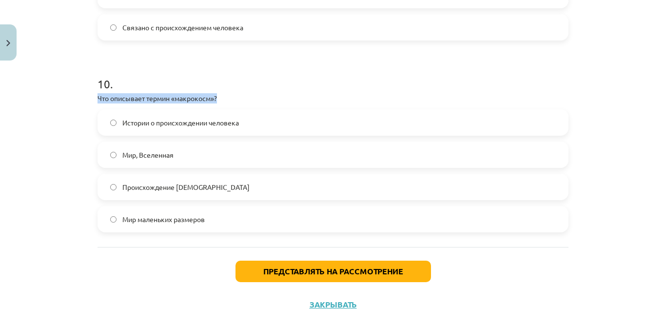
drag, startPoint x: 96, startPoint y: 98, endPoint x: 232, endPoint y: 93, distance: 135.6
click at [232, 93] on div "Тема обучения: Литература, 9 класс, учебный материал для 1-го теста #4 ✅ Исполь…" at bounding box center [333, 154] width 666 height 309
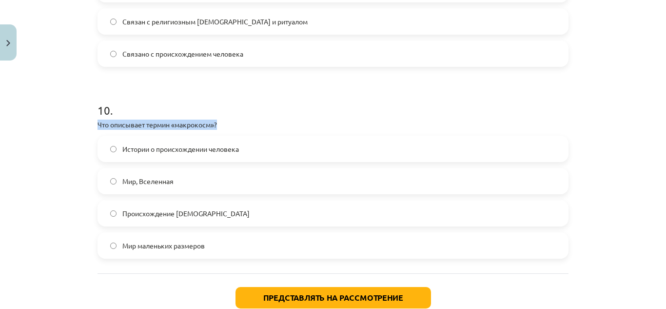
scroll to position [1846, 0]
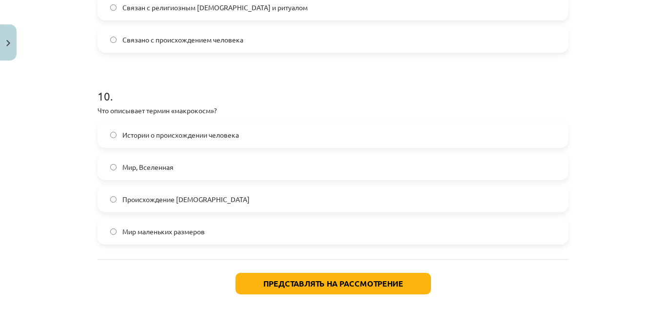
click at [50, 209] on div "Тема обучения: Литература, 9 класс, учебный материал для 1-го теста #4 ✅ Исполь…" at bounding box center [333, 154] width 666 height 309
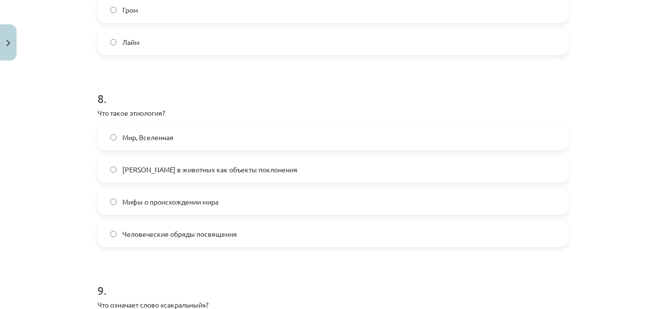
scroll to position [1456, 0]
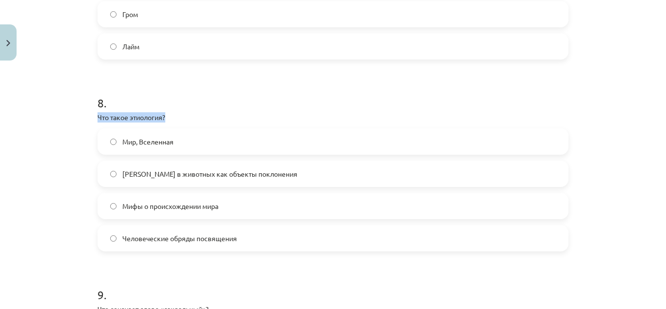
drag, startPoint x: 75, startPoint y: 113, endPoint x: 175, endPoint y: 112, distance: 99.9
click at [175, 112] on div "Тема обучения: Литература, 9 класс, учебный материал для 1-го теста #4 ✅ Исполь…" at bounding box center [333, 154] width 666 height 309
drag, startPoint x: 200, startPoint y: 55, endPoint x: 258, endPoint y: 0, distance: 79.3
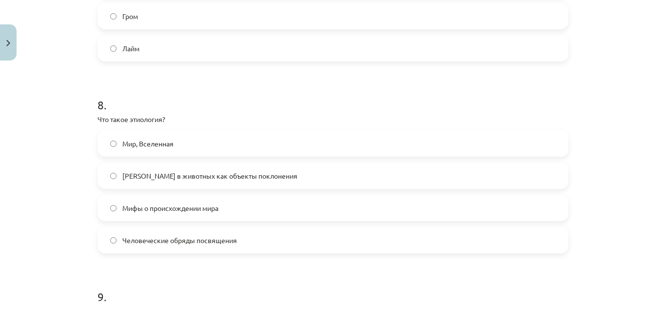
click at [155, 92] on h1 "8 ." at bounding box center [332, 96] width 471 height 30
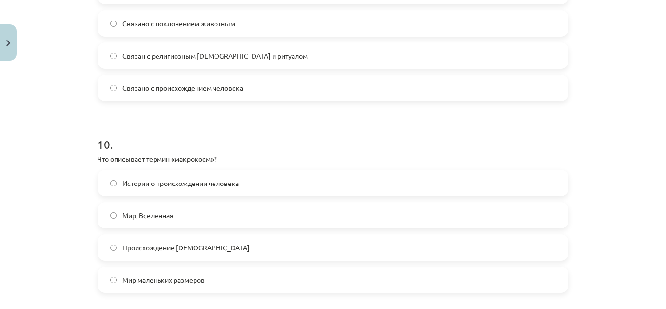
scroll to position [1894, 0]
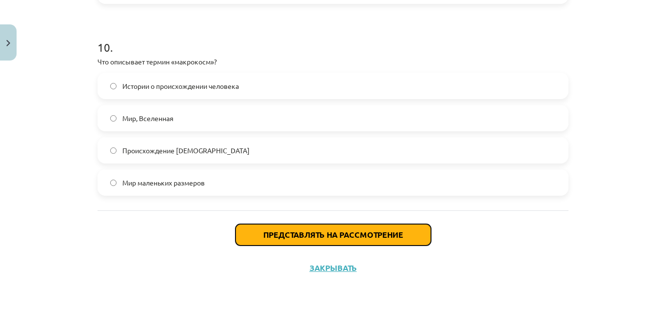
click at [352, 229] on button "Представлять на рассмотрение" at bounding box center [332, 234] width 195 height 21
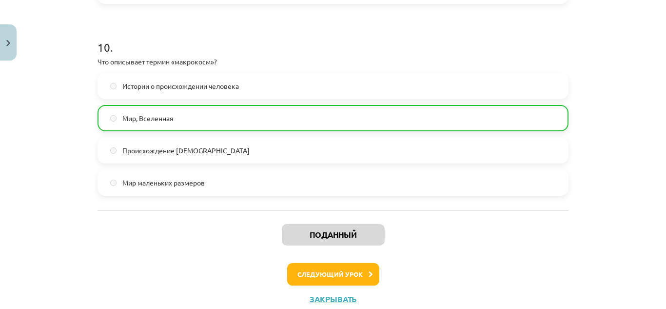
scroll to position [478, 0]
click at [219, 98] on div "Stāsti par cilvēka izcelšanos" at bounding box center [332, 86] width 471 height 26
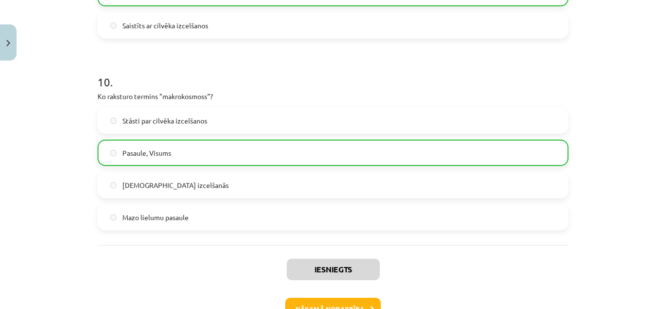
scroll to position [1926, 0]
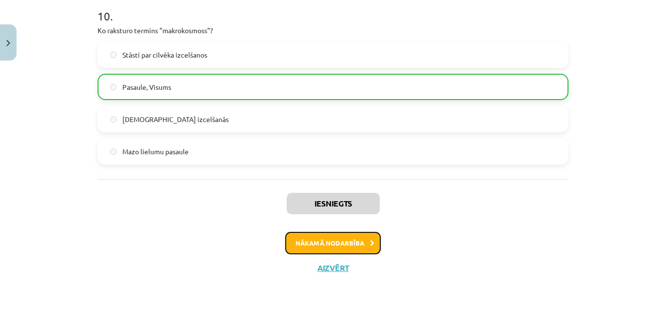
click at [342, 245] on button "Nākamā nodarbība" at bounding box center [333, 242] width 96 height 22
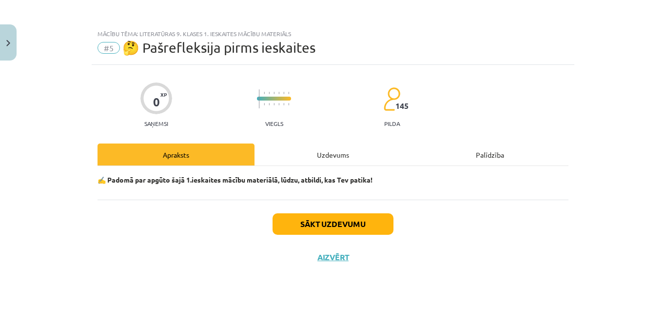
scroll to position [0, 0]
click at [317, 153] on div "Uzdevums" at bounding box center [332, 154] width 157 height 22
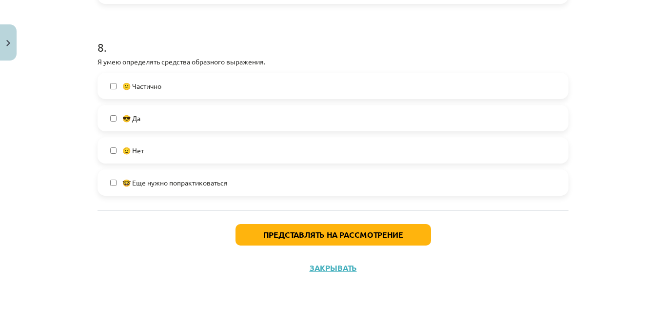
scroll to position [514, 0]
click at [155, 118] on label "😎 Да" at bounding box center [332, 118] width 469 height 24
click at [174, 180] on font "🤓 Еще нужно попрактиковаться" at bounding box center [174, 182] width 105 height 9
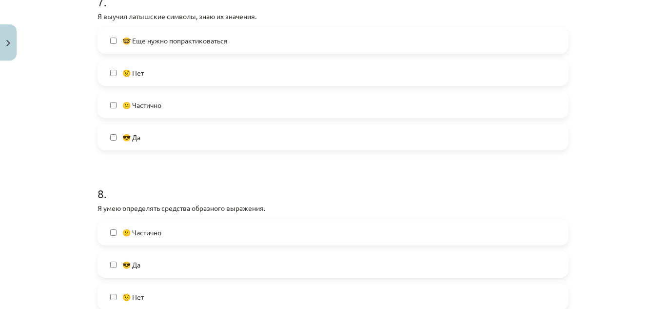
scroll to position [1316, 0]
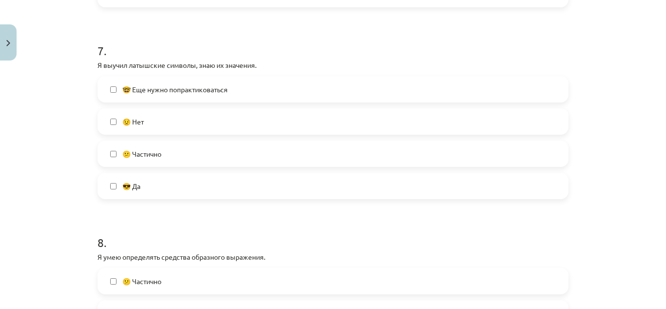
click at [174, 89] on font "🤓 Еще нужно попрактиковаться" at bounding box center [174, 89] width 105 height 9
click at [170, 155] on label "😕 Частично" at bounding box center [332, 153] width 469 height 24
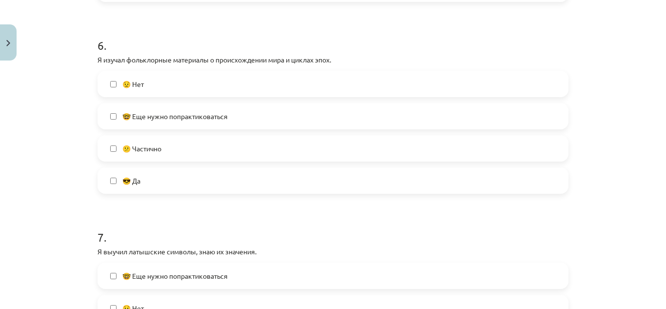
scroll to position [1121, 0]
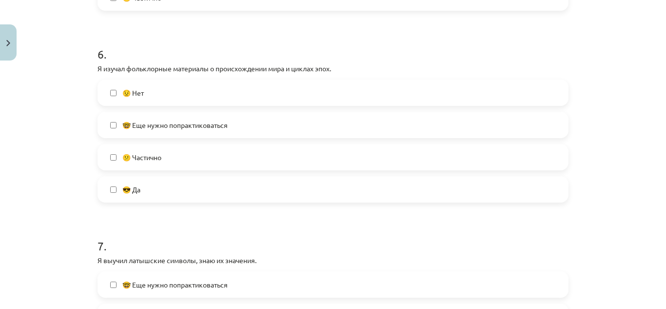
click at [178, 182] on label "😎 Да" at bounding box center [332, 189] width 469 height 24
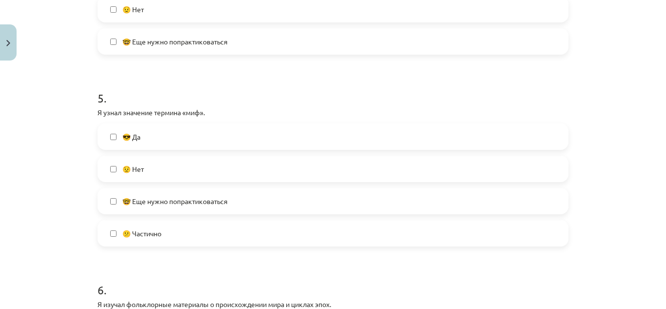
scroll to position [878, 0]
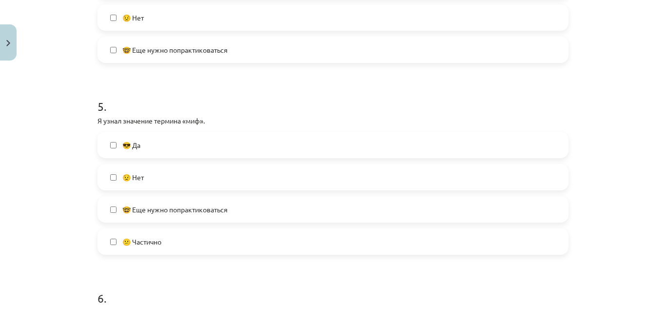
click at [183, 144] on label "😎 Да" at bounding box center [332, 145] width 469 height 24
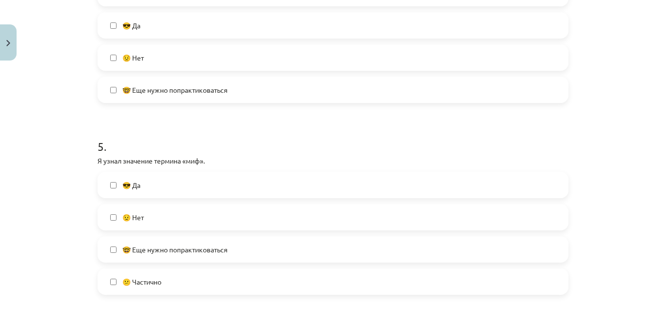
scroll to position [732, 0]
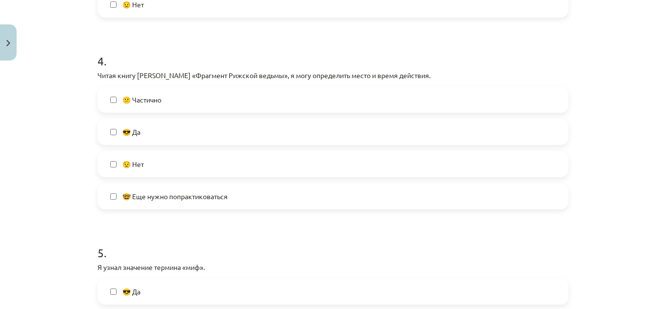
click at [192, 96] on label "😕 Частично" at bounding box center [332, 99] width 469 height 24
click at [194, 197] on font "🤓 Еще нужно попрактиковаться" at bounding box center [174, 196] width 105 height 9
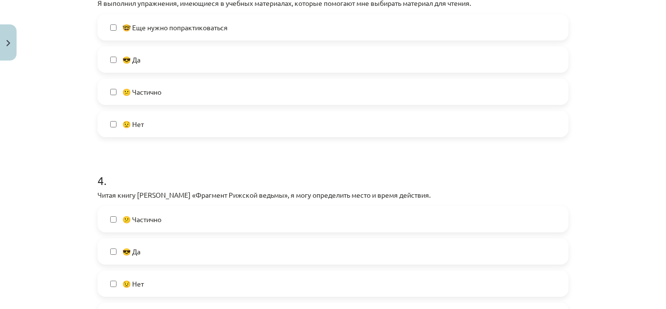
scroll to position [585, 0]
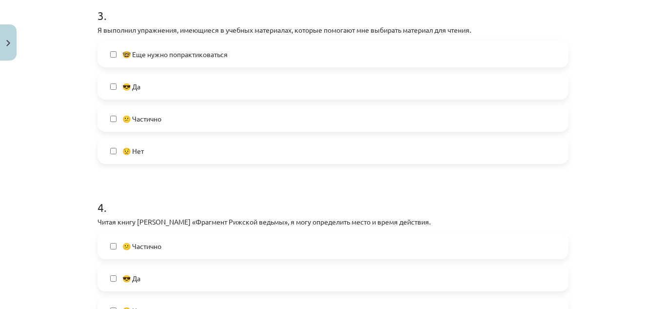
click at [178, 77] on label "😎 Да" at bounding box center [332, 86] width 469 height 24
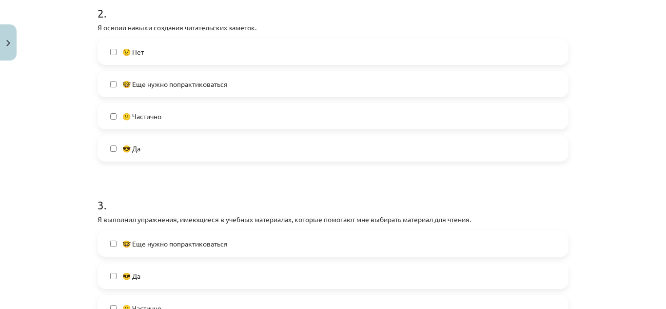
scroll to position [390, 0]
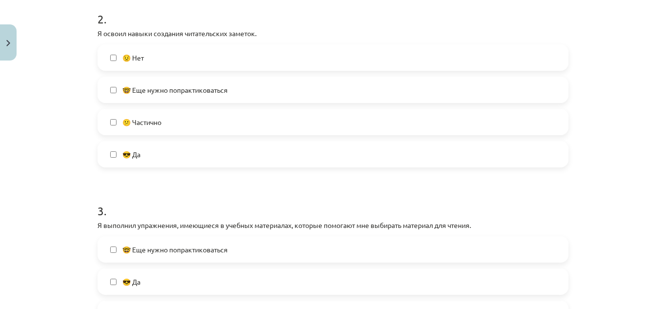
click at [177, 94] on span "🤓 Еще нужно попрактиковаться" at bounding box center [174, 90] width 105 height 10
drag, startPoint x: 189, startPoint y: 156, endPoint x: 183, endPoint y: 159, distance: 5.9
click at [189, 156] on label "😎 Да" at bounding box center [332, 154] width 469 height 24
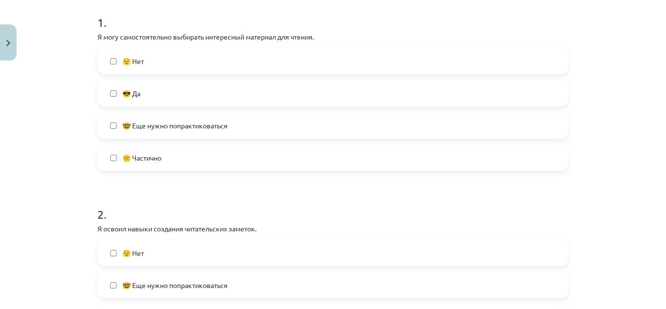
click at [168, 89] on label "😎 Да" at bounding box center [332, 93] width 469 height 24
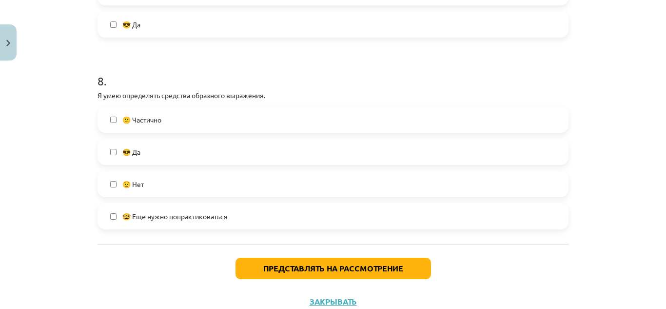
scroll to position [1511, 0]
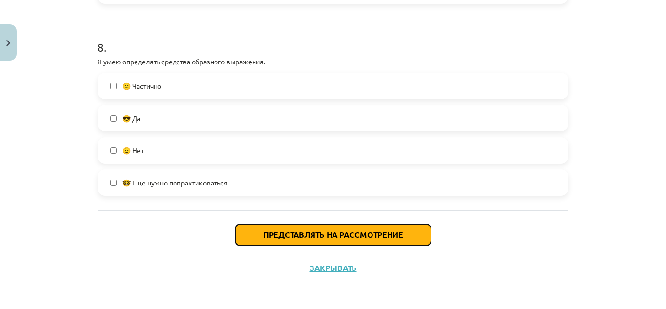
click at [278, 234] on font "Представлять на рассмотрение" at bounding box center [333, 234] width 140 height 10
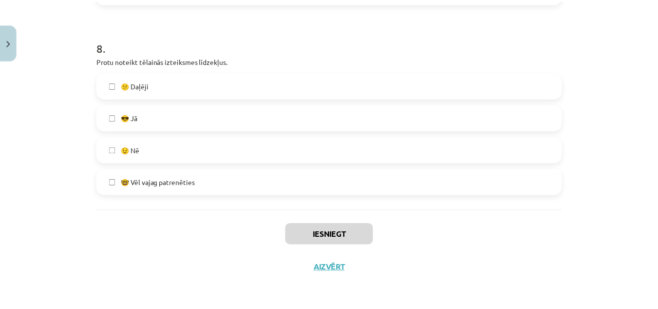
scroll to position [478, 0]
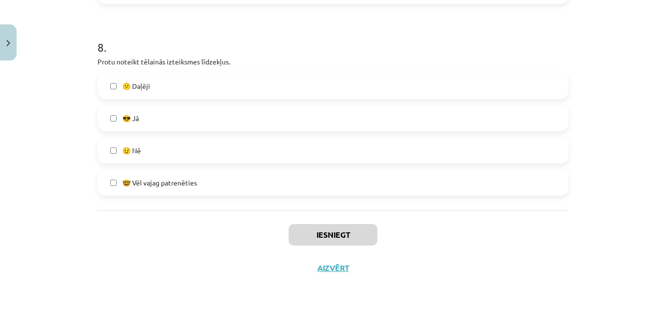
click at [235, 34] on h1 "8 ." at bounding box center [332, 38] width 471 height 30
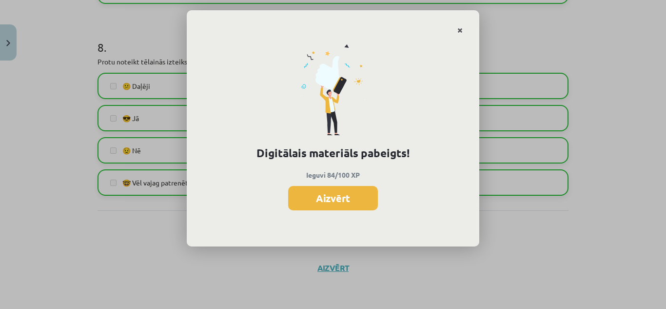
click at [463, 27] on link "Close" at bounding box center [459, 30] width 17 height 19
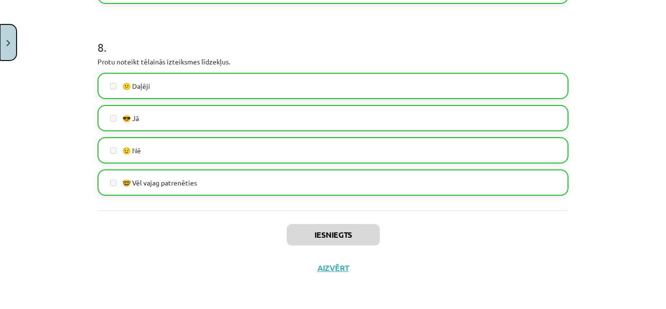
click at [5, 37] on button "Close" at bounding box center [8, 42] width 17 height 36
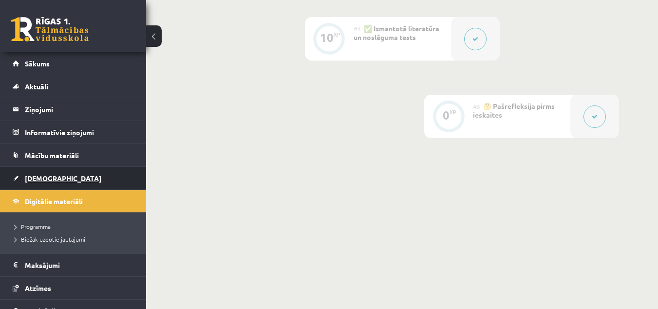
click at [58, 177] on link "[DEMOGRAPHIC_DATA]" at bounding box center [73, 178] width 121 height 22
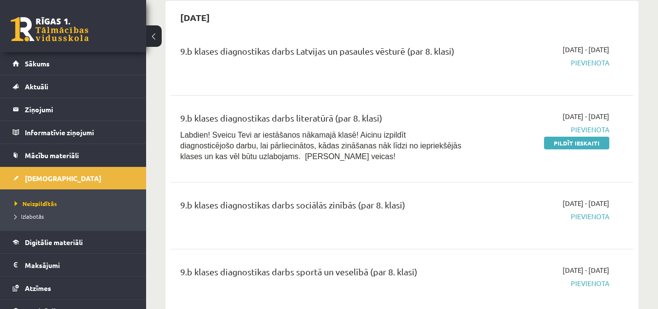
scroll to position [341, 0]
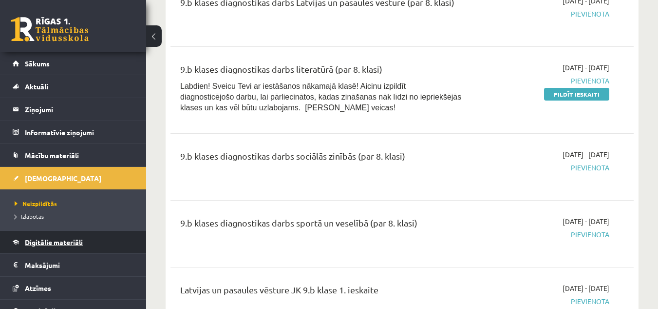
click at [78, 241] on span "Digitālie materiāli" at bounding box center [54, 241] width 58 height 9
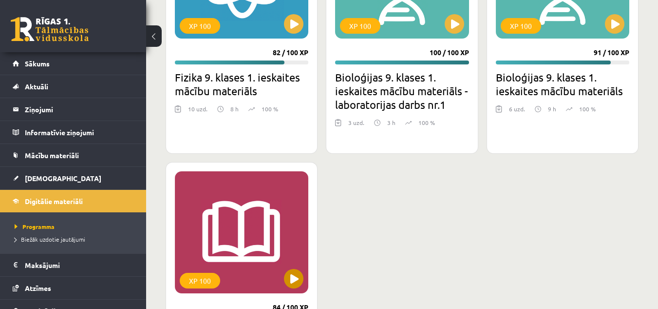
scroll to position [731, 0]
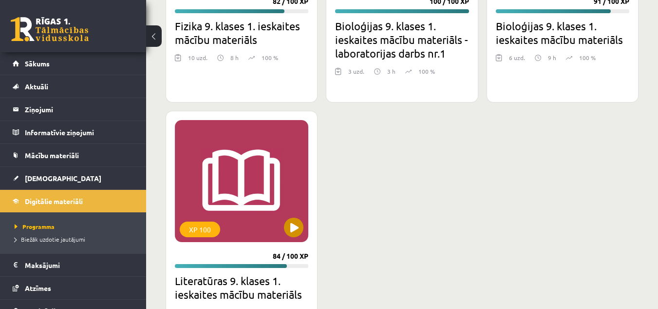
click at [239, 198] on div "XP 100" at bounding box center [242, 181] width 134 height 122
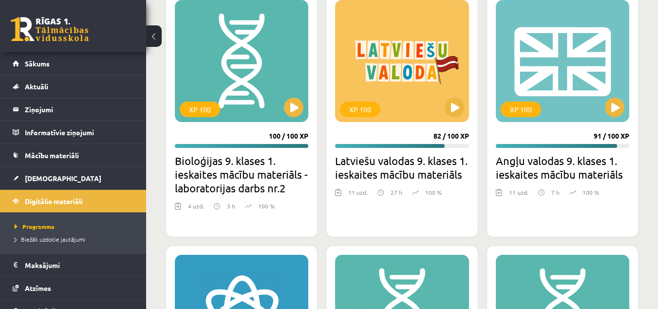
scroll to position [341, 0]
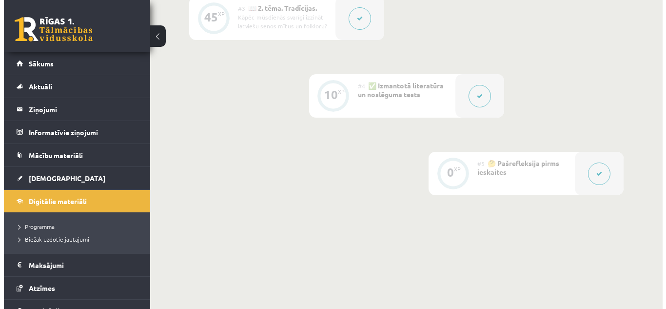
scroll to position [332, 0]
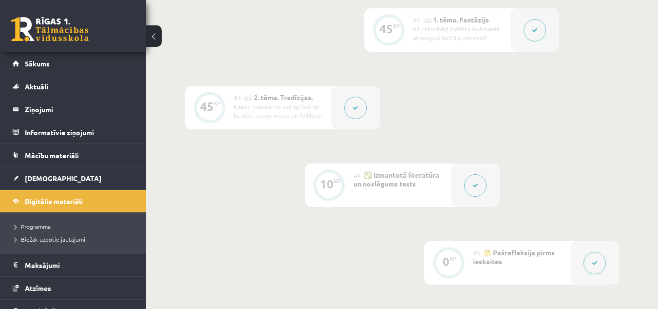
click at [358, 111] on button at bounding box center [356, 107] width 22 height 22
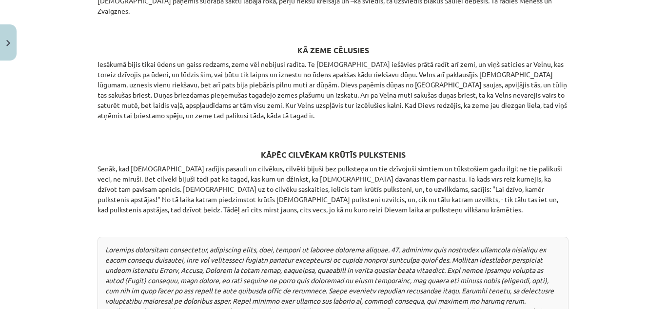
scroll to position [1396, 0]
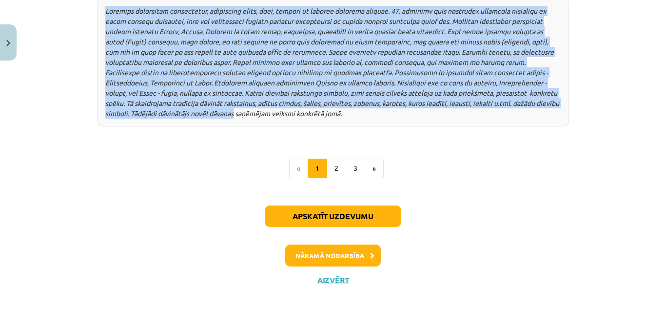
drag, startPoint x: 79, startPoint y: 97, endPoint x: 597, endPoint y: 93, distance: 517.6
click at [597, 93] on div "Mācību tēma: Literatūras 9. klases 1. ieskaites mācību materiāls #3 📖 2. tēma. …" at bounding box center [333, 154] width 666 height 309
copy div "Loremi, do sitametc ad elitsed doeiusm tempor incididu utlabore! Etdo magnaali …"
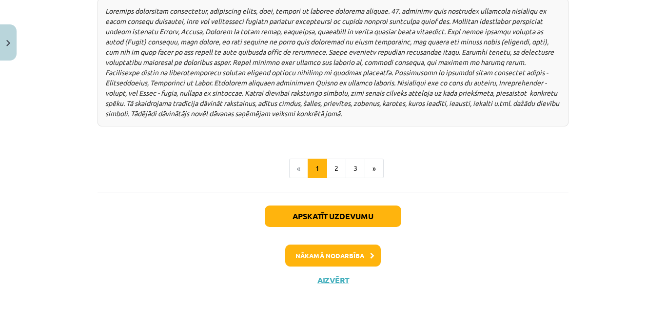
click at [193, 162] on ul "« 1 2 3 »" at bounding box center [332, 167] width 471 height 19
click at [334, 161] on button "2" at bounding box center [336, 167] width 19 height 19
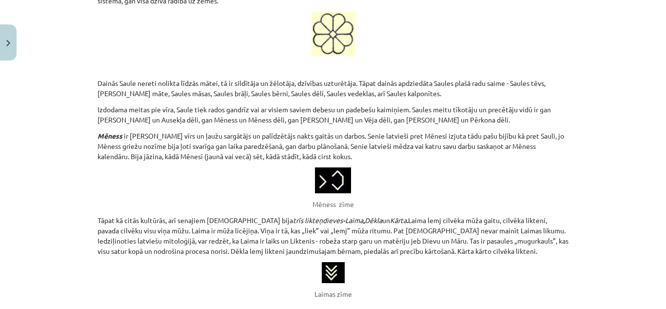
scroll to position [174, 0]
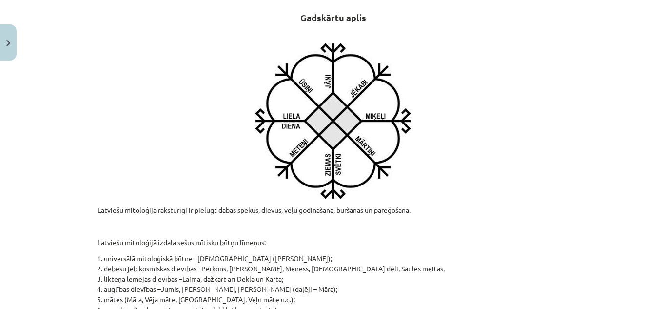
click at [51, 62] on div "Mācību tēma: Literatūras 9. klases 1. ieskaites mācību materiāls #3 📖 2. tēma. …" at bounding box center [333, 154] width 666 height 309
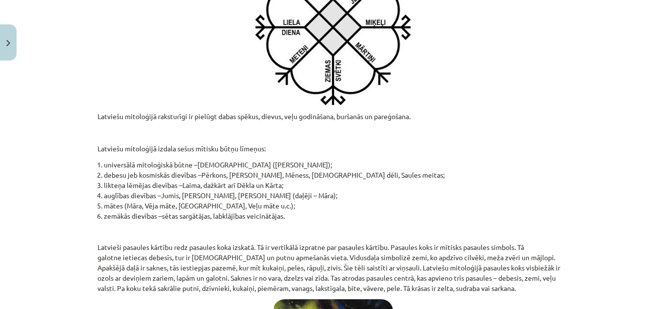
scroll to position [272, 0]
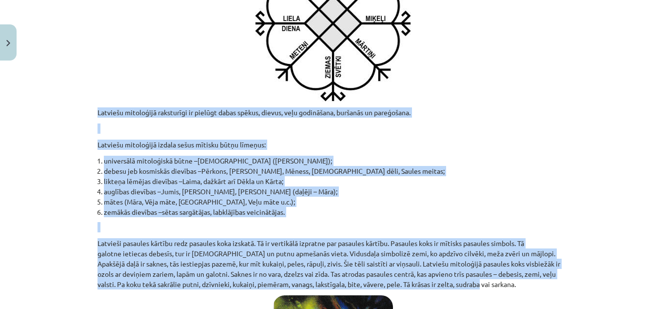
drag, startPoint x: 94, startPoint y: 108, endPoint x: 576, endPoint y: 287, distance: 513.5
click at [579, 288] on div "Mācību tēma: Literatūras 9. klases 1. ieskaites mācību materiāls #3 📖 2. tēma. …" at bounding box center [333, 154] width 666 height 309
copy div "Loremips dolorsitam consectetu ad elitsed doeiu tempor, incidi, utla etdolorema…"
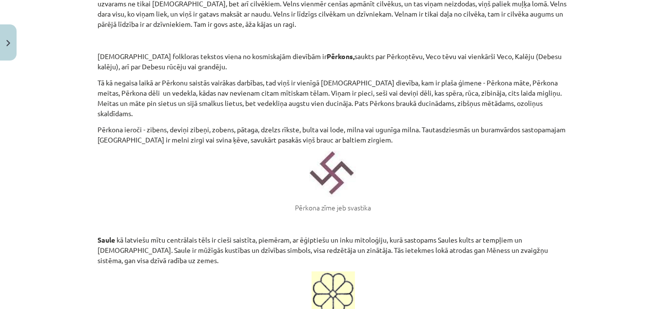
scroll to position [1149, 0]
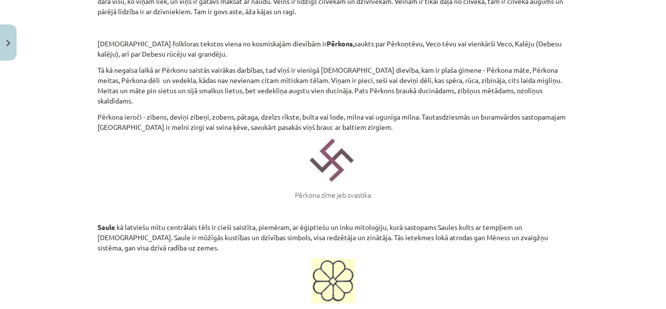
click at [194, 152] on figure "Pērkona zīme jeb svastika" at bounding box center [332, 169] width 471 height 62
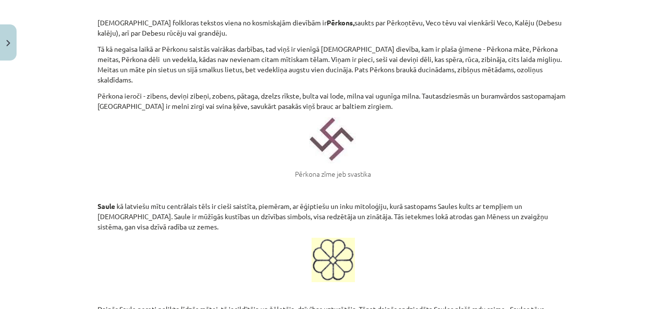
scroll to position [1170, 0]
drag, startPoint x: 46, startPoint y: 85, endPoint x: 102, endPoint y: 52, distance: 65.3
click at [46, 85] on div "Mācību tēma: Literatūras 9. klases 1. ieskaites mācību materiāls #3 📖 2. tēma. …" at bounding box center [333, 154] width 666 height 309
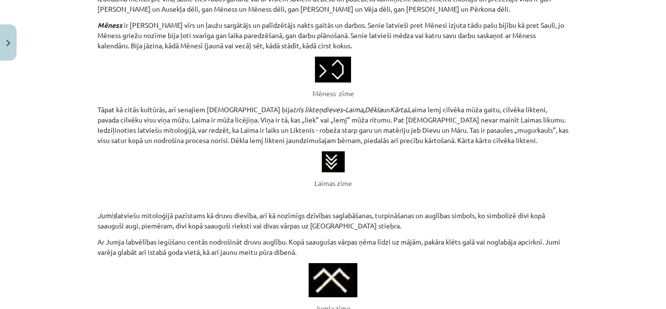
scroll to position [1507, 0]
click at [52, 20] on div "Mācību tēma: Literatūras 9. klases 1. ieskaites mācību materiāls #3 📖 2. tēma. …" at bounding box center [333, 154] width 666 height 309
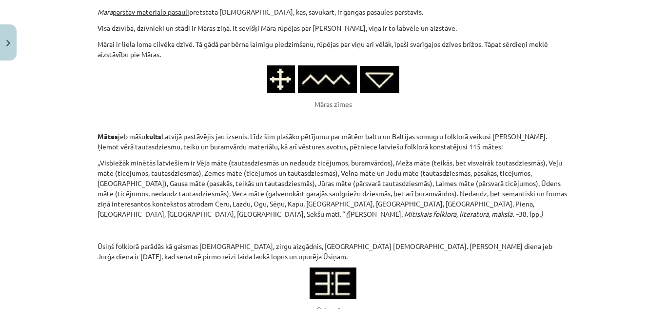
scroll to position [1835, 0]
drag, startPoint x: 56, startPoint y: 91, endPoint x: 77, endPoint y: 58, distance: 39.5
click at [56, 91] on div "Mācību tēma: Literatūras 9. klases 1. ieskaites mācību materiāls #3 📖 2. tēma. …" at bounding box center [333, 154] width 666 height 309
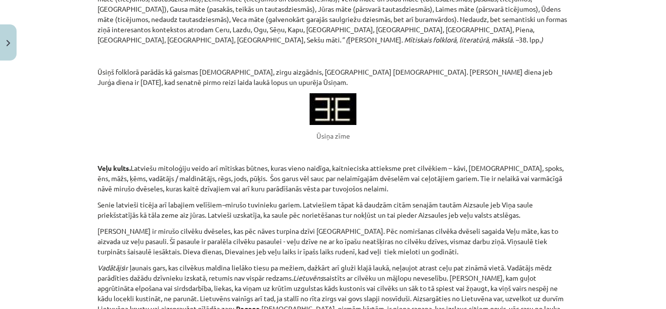
scroll to position [2030, 0]
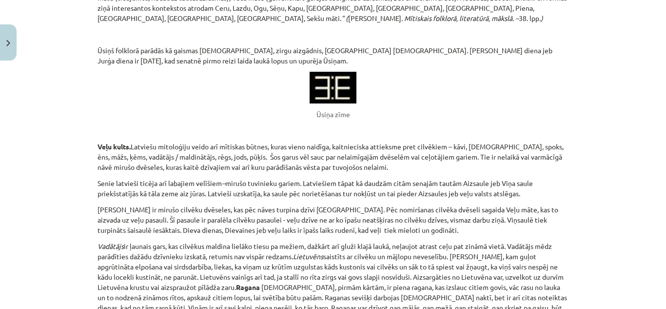
drag, startPoint x: 53, startPoint y: 73, endPoint x: 56, endPoint y: 66, distance: 7.4
click at [53, 73] on div "Mācību tēma: Literatūras 9. klases 1. ieskaites mācību materiāls #3 📖 2. tēma. …" at bounding box center [333, 154] width 666 height 309
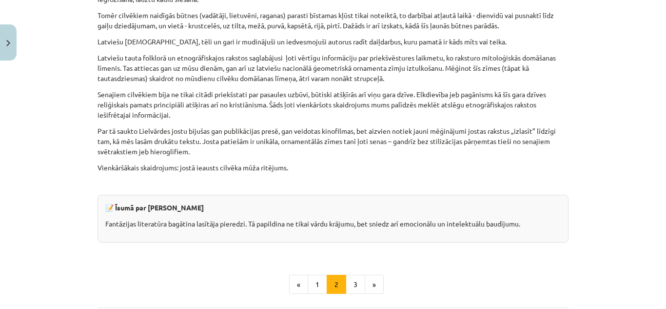
scroll to position [2523, 0]
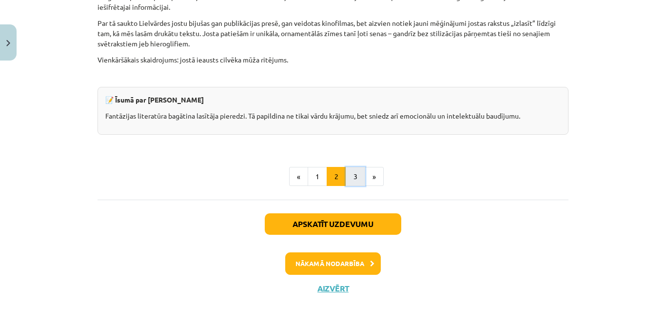
click at [352, 167] on button "3" at bounding box center [355, 176] width 19 height 19
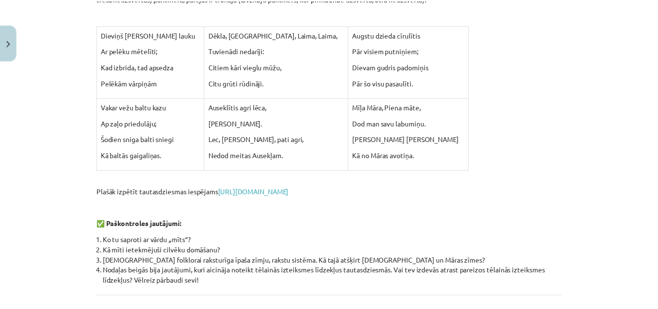
scroll to position [174, 0]
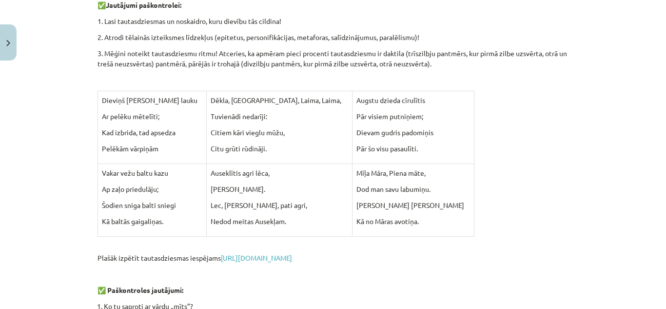
click at [77, 66] on div "Mācību tēma: Literatūras 9. klases 1. ieskaites mācību materiāls #3 📖 2. tēma. …" at bounding box center [333, 154] width 666 height 309
drag, startPoint x: 10, startPoint y: 48, endPoint x: 21, endPoint y: 44, distance: 11.4
click at [11, 48] on button "Close" at bounding box center [8, 42] width 17 height 36
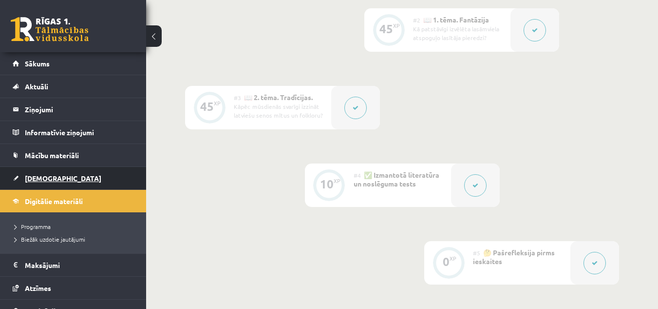
click at [33, 174] on span "[DEMOGRAPHIC_DATA]" at bounding box center [63, 178] width 77 height 9
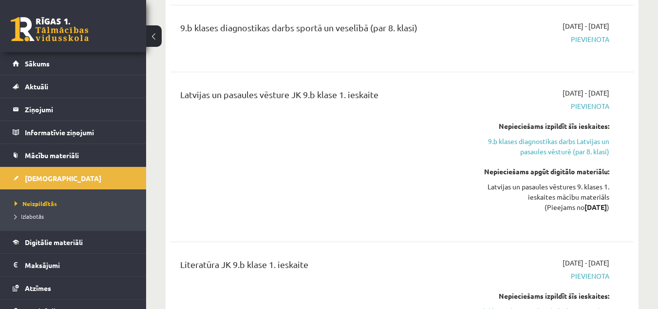
scroll to position [585, 0]
